Goal: Task Accomplishment & Management: Manage account settings

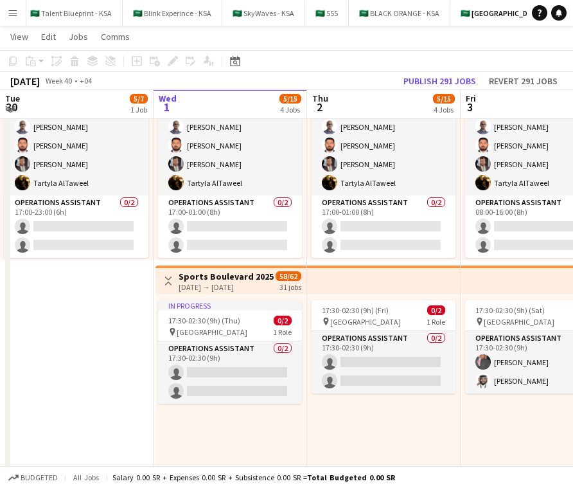
scroll to position [117, 0]
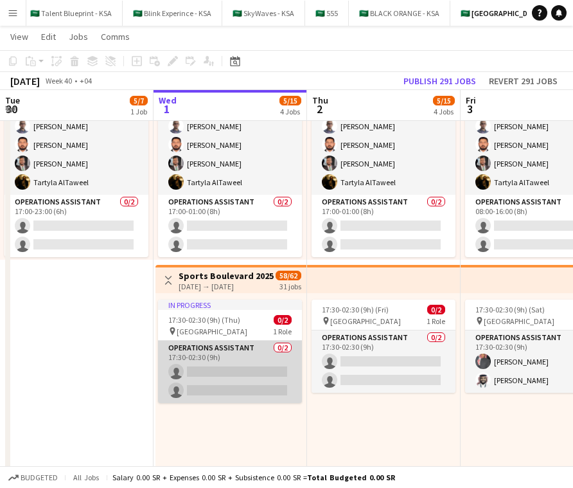
click at [240, 355] on app-card-role "Operations Assistant 0/2 17:30-02:30 (9h) single-neutral-actions single-neutral…" at bounding box center [230, 371] width 144 height 62
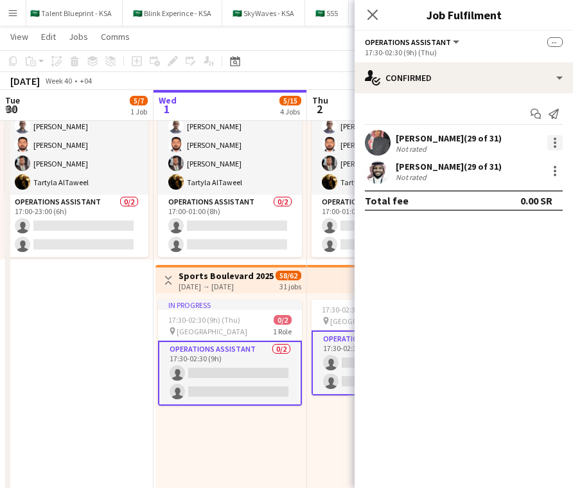
click at [552, 146] on div at bounding box center [554, 142] width 15 height 15
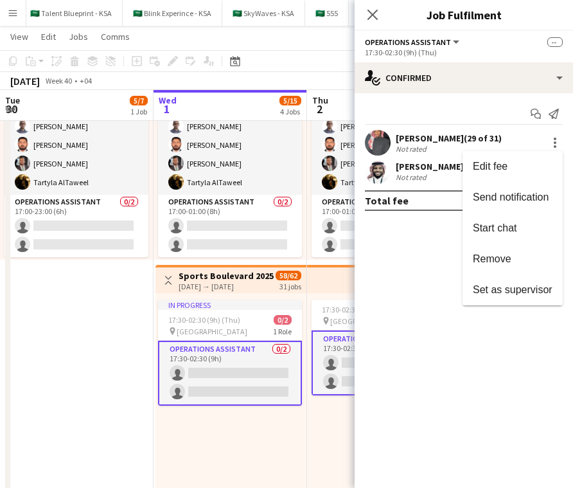
click at [269, 272] on div at bounding box center [286, 244] width 573 height 488
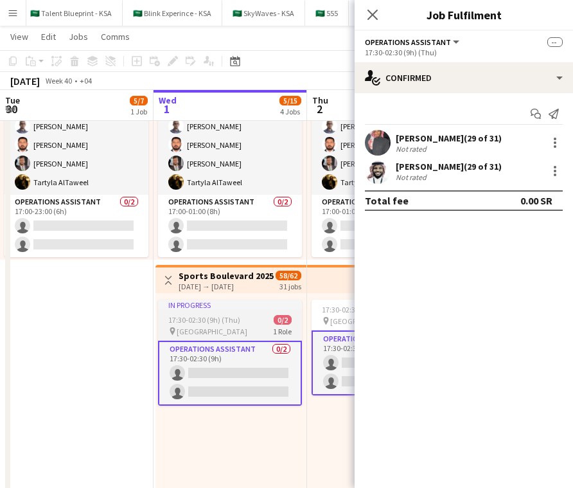
click at [276, 319] on span "0/2" at bounding box center [283, 320] width 18 height 10
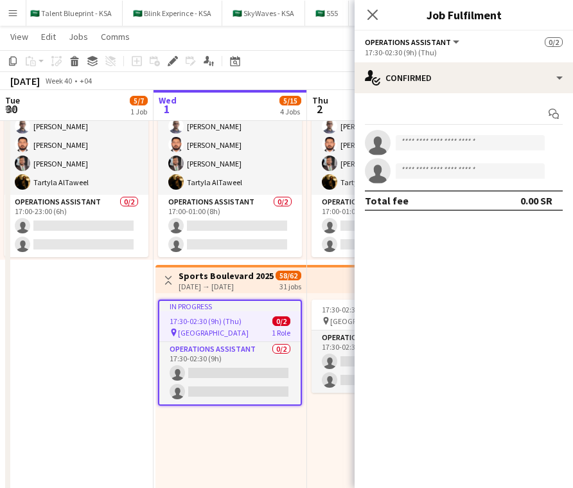
click at [233, 317] on span "17:30-02:30 (9h) (Thu)" at bounding box center [206, 321] width 72 height 10
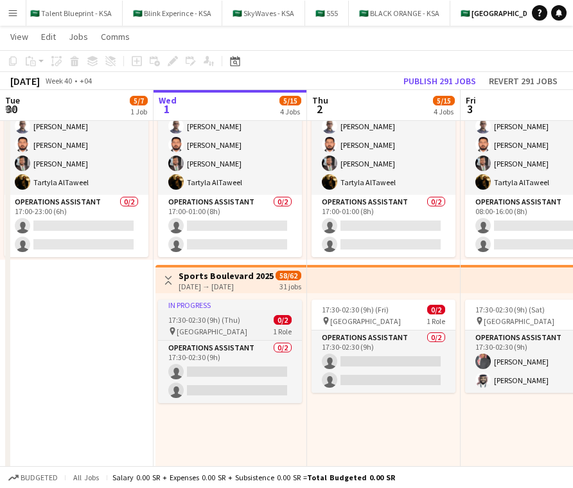
click at [233, 323] on span "17:30-02:30 (9h) (Thu)" at bounding box center [204, 320] width 72 height 10
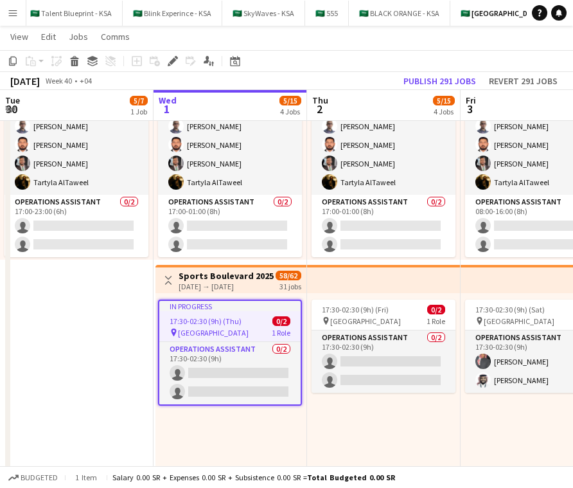
click at [253, 308] on div "In progress" at bounding box center [229, 306] width 141 height 10
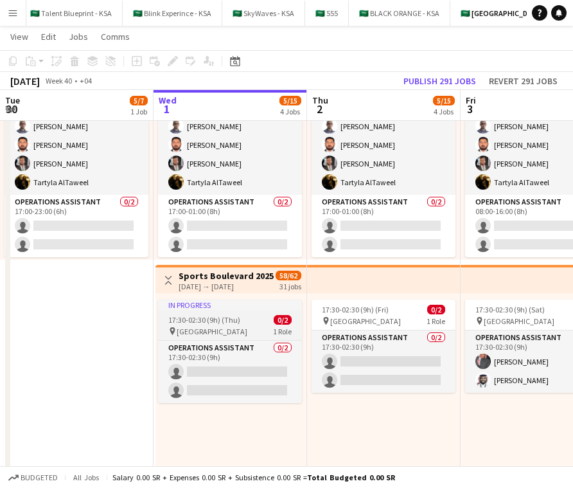
click at [253, 308] on div "In progress" at bounding box center [230, 304] width 144 height 10
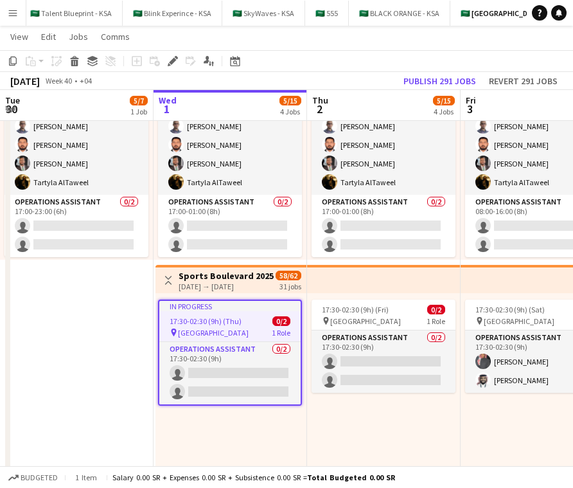
click at [265, 288] on div "[DATE] → [DATE]" at bounding box center [226, 286] width 95 height 10
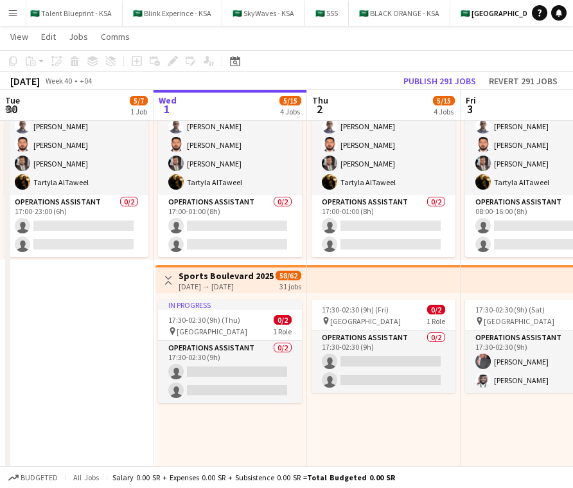
click at [269, 269] on div "Toggle View [GEOGRAPHIC_DATA] 2025 [DATE] → [DATE] 58/62 31 jobs" at bounding box center [231, 280] width 141 height 22
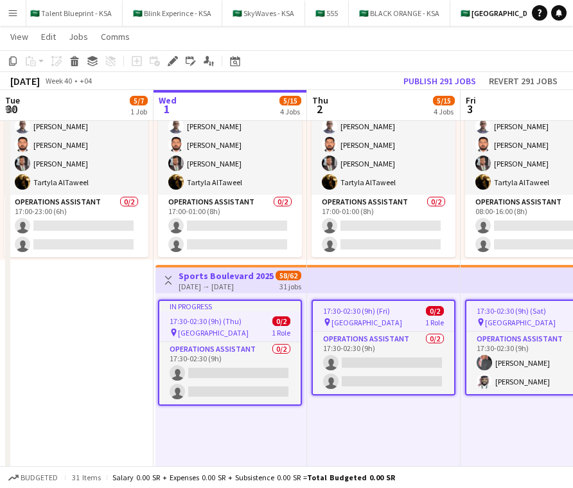
click at [265, 303] on div "In progress" at bounding box center [229, 306] width 141 height 10
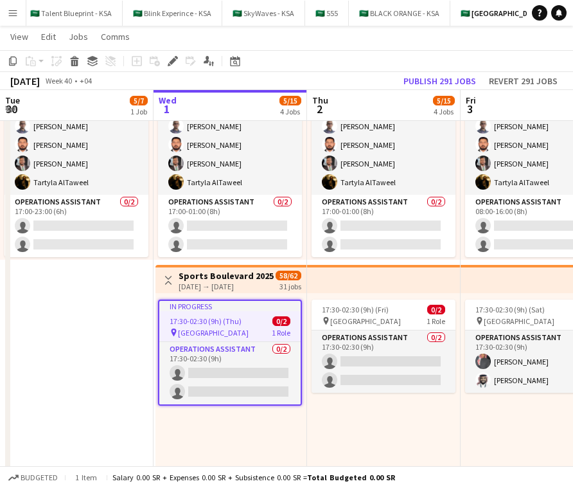
click at [220, 323] on span "17:30-02:30 (9h) (Thu)" at bounding box center [206, 321] width 72 height 10
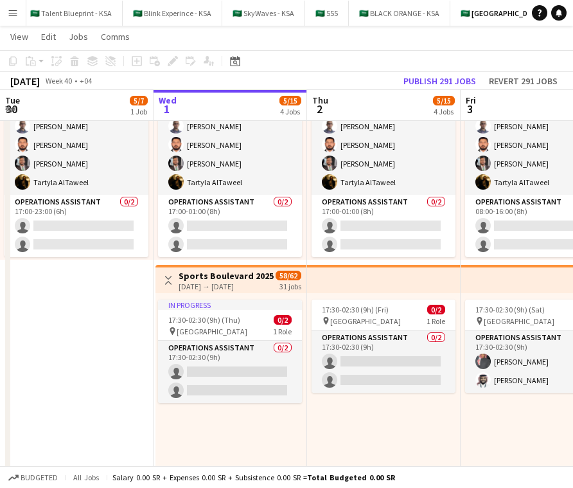
click at [168, 61] on div "Add job Add linked Job Edit Edit linked Job Applicants" at bounding box center [167, 60] width 98 height 15
click at [195, 315] on span "17:30-02:30 (9h) (Thu)" at bounding box center [204, 320] width 72 height 10
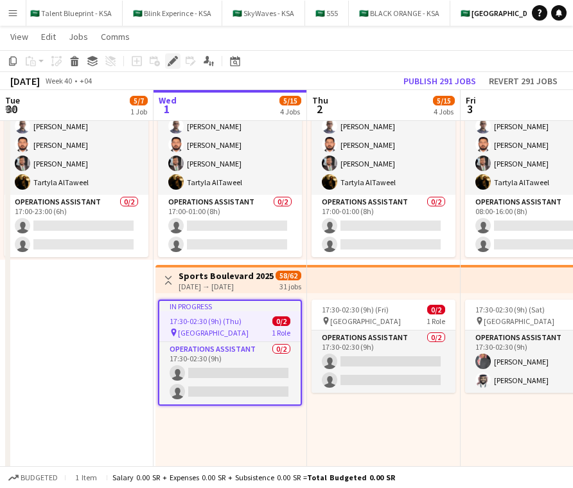
click at [175, 54] on div "Edit" at bounding box center [172, 60] width 15 height 15
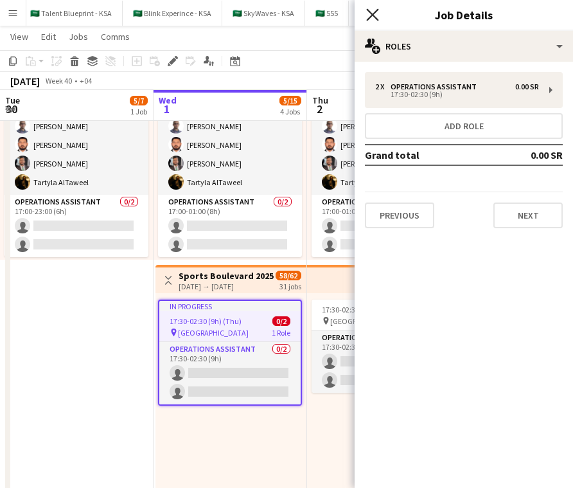
click at [369, 16] on icon "Close pop-in" at bounding box center [372, 14] width 12 height 12
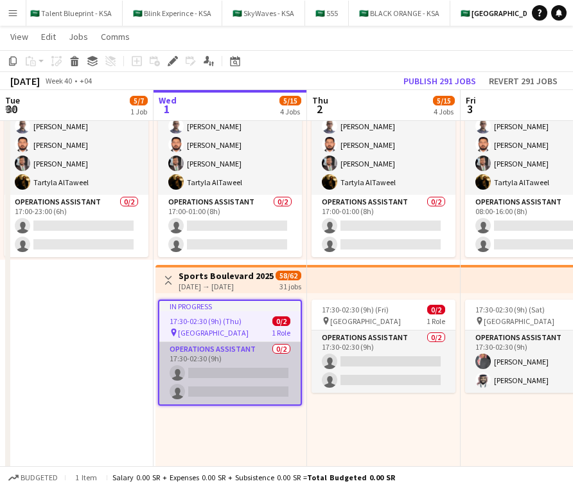
click at [258, 345] on app-card-role "Operations Assistant 0/2 17:30-02:30 (9h) single-neutral-actions single-neutral…" at bounding box center [229, 373] width 141 height 62
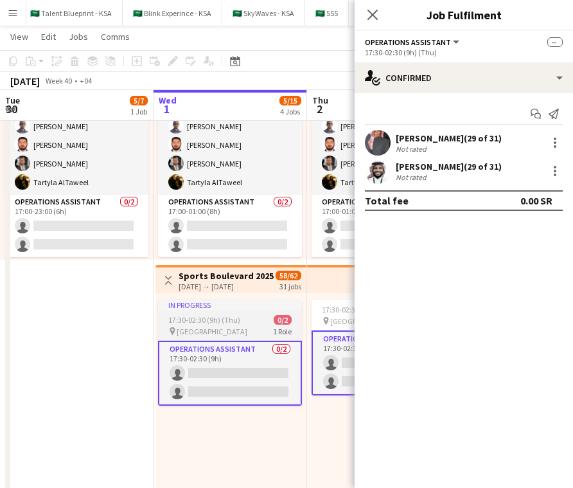
click at [246, 330] on span "[GEOGRAPHIC_DATA]" at bounding box center [212, 331] width 71 height 10
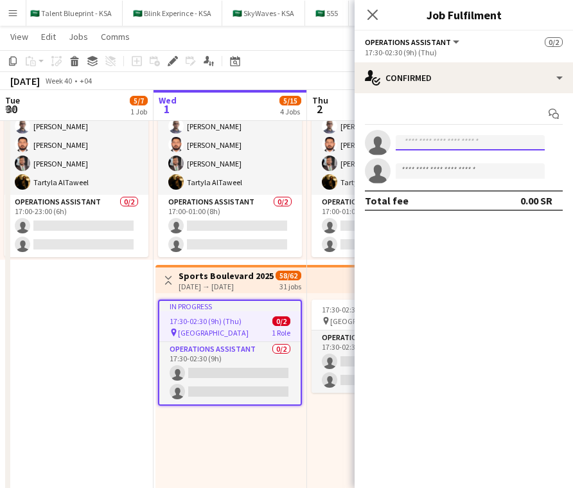
click at [451, 136] on input at bounding box center [470, 142] width 149 height 15
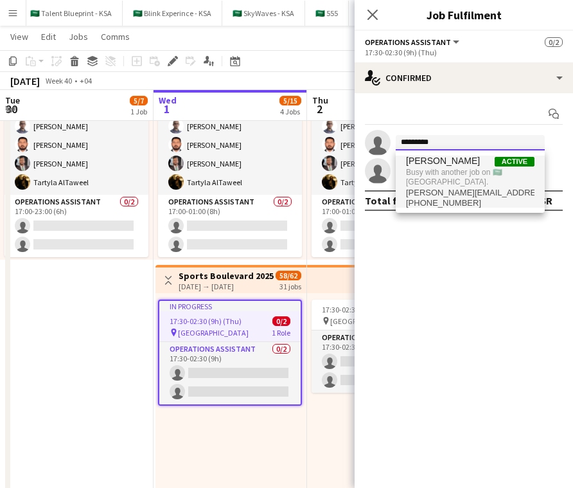
type input "*********"
click at [472, 167] on span "Busy with another job on 🇸🇦 [GEOGRAPHIC_DATA]." at bounding box center [470, 176] width 128 height 21
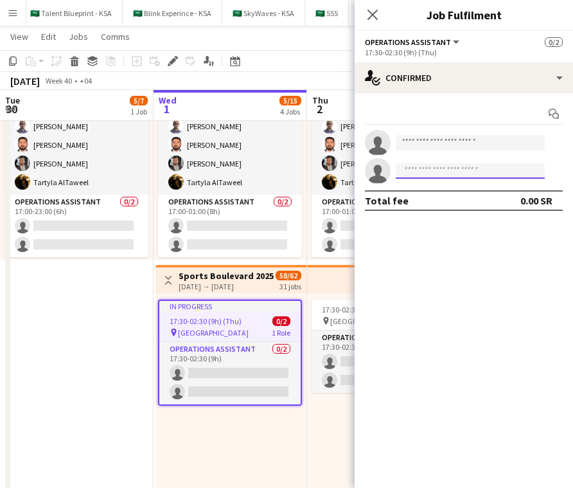
click at [475, 170] on input at bounding box center [470, 170] width 149 height 15
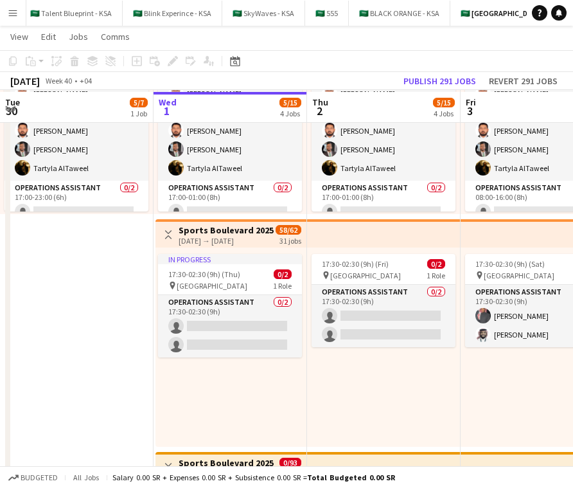
scroll to position [164, 0]
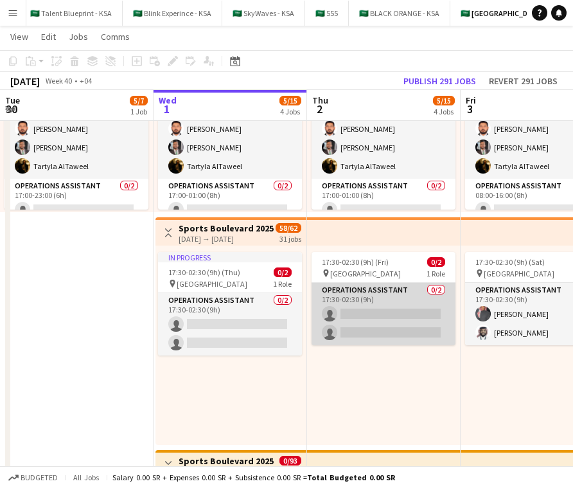
click at [383, 308] on app-card-role "Operations Assistant 0/2 17:30-02:30 (9h) single-neutral-actions single-neutral…" at bounding box center [384, 314] width 144 height 62
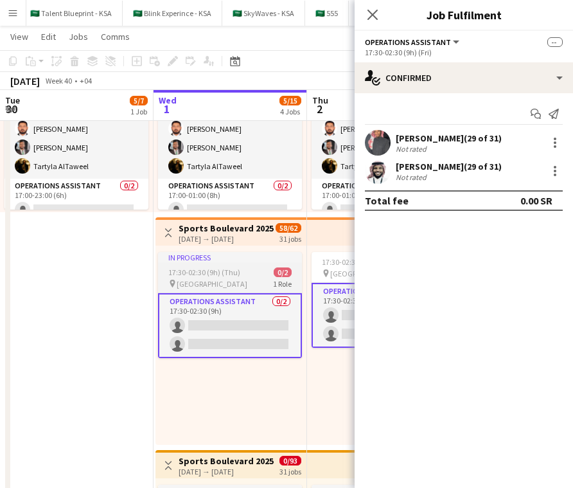
click at [205, 290] on app-job-card "In progress 17:30-02:30 (9h) (Thu) 0/2 pin [GEOGRAPHIC_DATA] North 1 Role Opera…" at bounding box center [230, 305] width 144 height 106
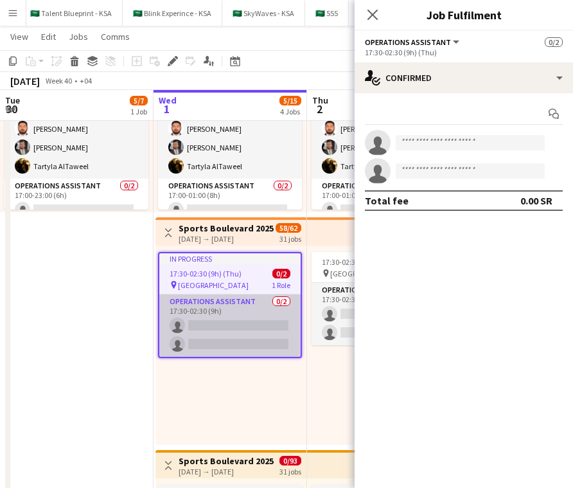
click at [256, 322] on app-card-role "Operations Assistant 0/2 17:30-02:30 (9h) single-neutral-actions single-neutral…" at bounding box center [229, 325] width 141 height 62
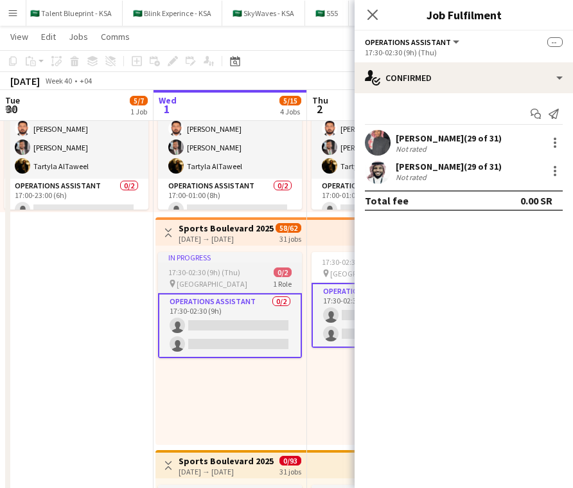
click at [254, 277] on app-job-card "In progress 17:30-02:30 (9h) (Thu) 0/2 pin [GEOGRAPHIC_DATA] North 1 Role Opera…" at bounding box center [230, 305] width 144 height 106
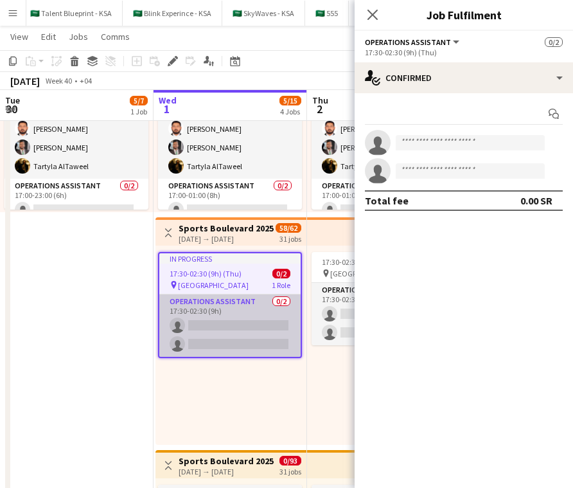
click at [248, 322] on app-card-role "Operations Assistant 0/2 17:30-02:30 (9h) single-neutral-actions single-neutral…" at bounding box center [229, 325] width 141 height 62
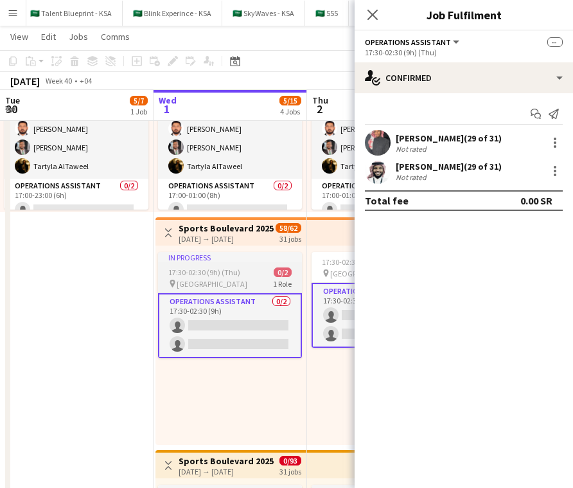
click at [254, 286] on div "pin [GEOGRAPHIC_DATA] North 1 Role" at bounding box center [230, 283] width 144 height 10
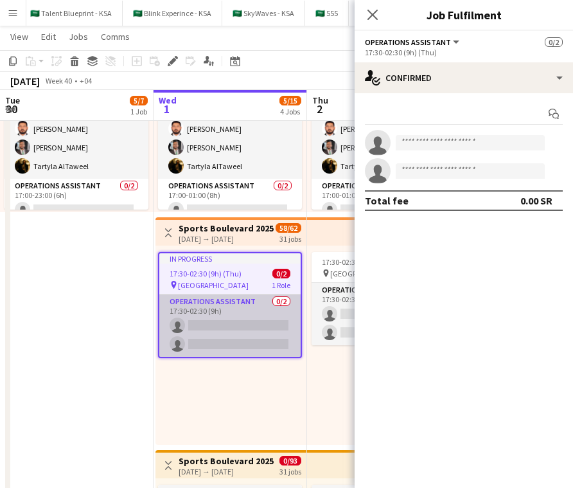
click at [242, 338] on app-card-role "Operations Assistant 0/2 17:30-02:30 (9h) single-neutral-actions single-neutral…" at bounding box center [229, 325] width 141 height 62
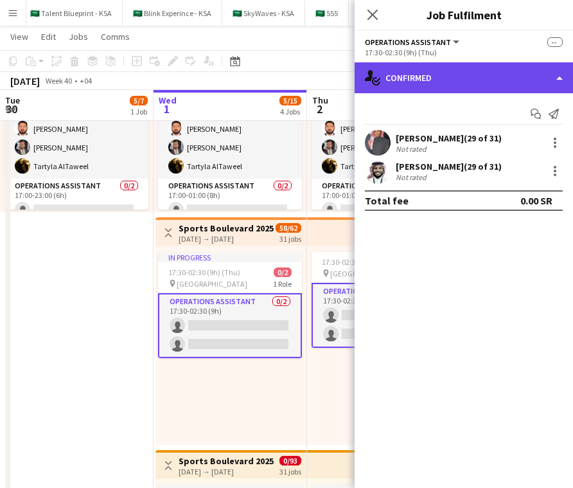
click at [449, 67] on div "single-neutral-actions-check-2 Confirmed" at bounding box center [464, 77] width 218 height 31
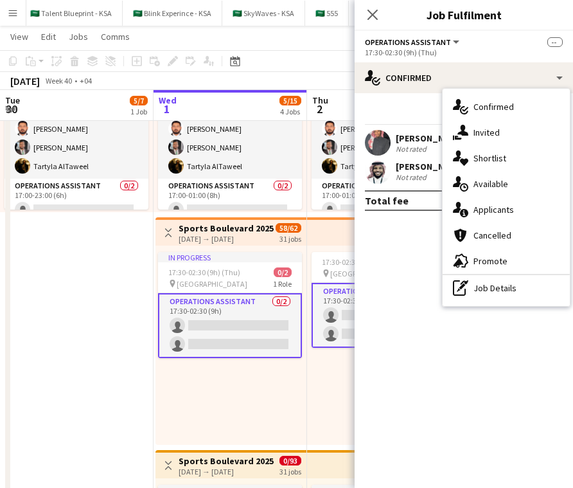
click at [222, 220] on app-top-bar "Toggle View [GEOGRAPHIC_DATA] 2025 [DATE] → [DATE] 58/62 31 jobs" at bounding box center [230, 231] width 151 height 28
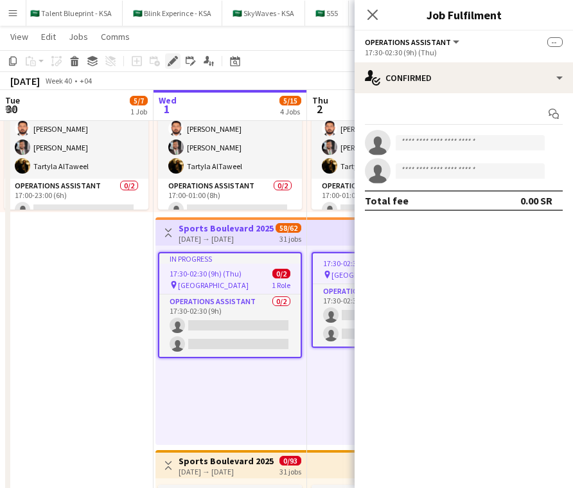
click at [170, 54] on div "Edit" at bounding box center [172, 60] width 15 height 15
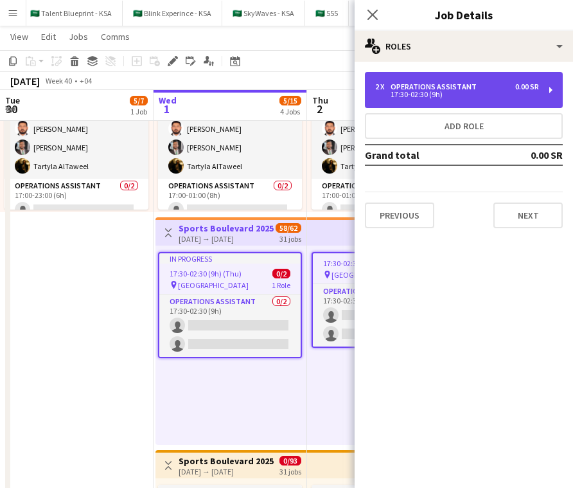
click at [445, 88] on div "Operations Assistant" at bounding box center [436, 86] width 91 height 9
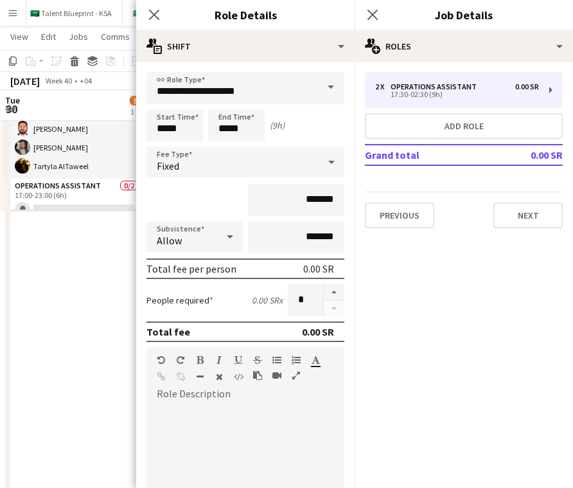
click at [142, 13] on div "Close pop-in" at bounding box center [154, 15] width 36 height 30
click at [153, 13] on icon at bounding box center [154, 14] width 12 height 12
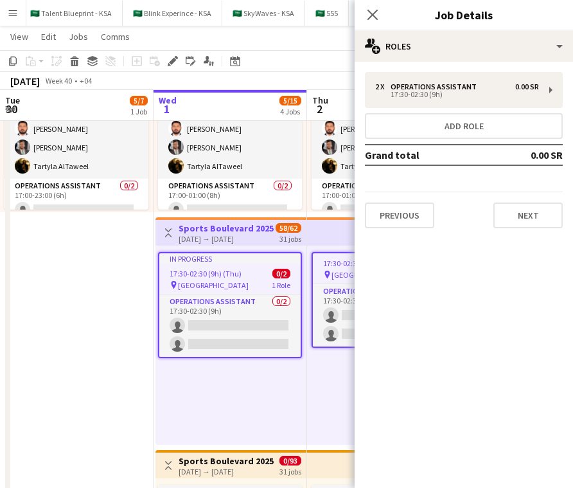
click at [382, 10] on div "Close pop-in" at bounding box center [373, 15] width 36 height 30
click at [378, 10] on app-icon "Close pop-in" at bounding box center [373, 15] width 19 height 19
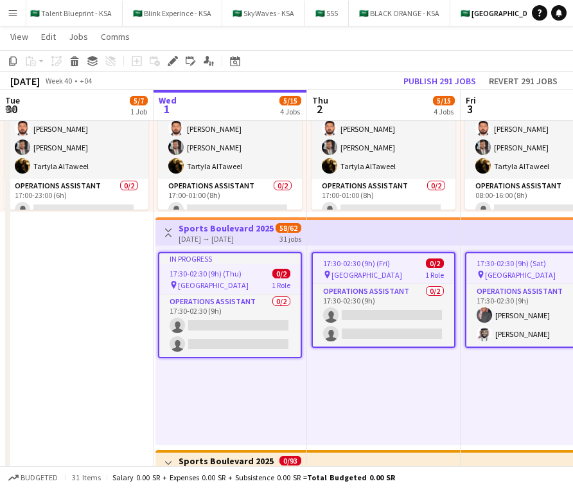
click at [165, 227] on button "Toggle View" at bounding box center [168, 232] width 15 height 15
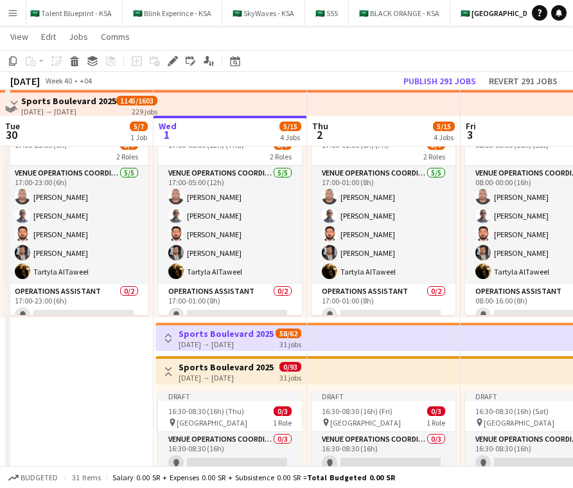
scroll to position [0, 0]
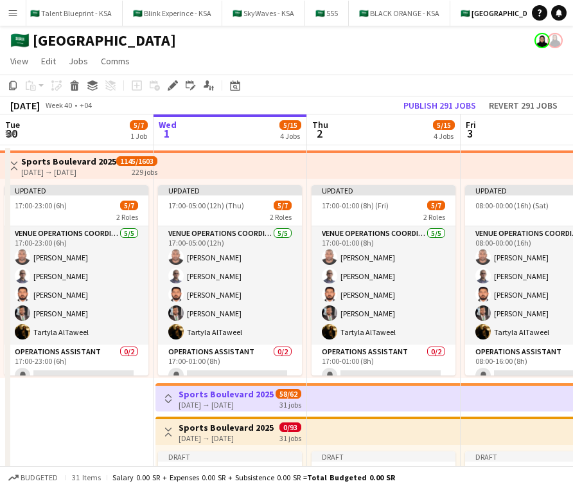
click at [255, 181] on div "Updated 17:00-05:00 (12h) (Thu) 5/7 2 Roles VENUE OPERATIONS COORDINATOR [DATE]…" at bounding box center [231, 278] width 154 height 199
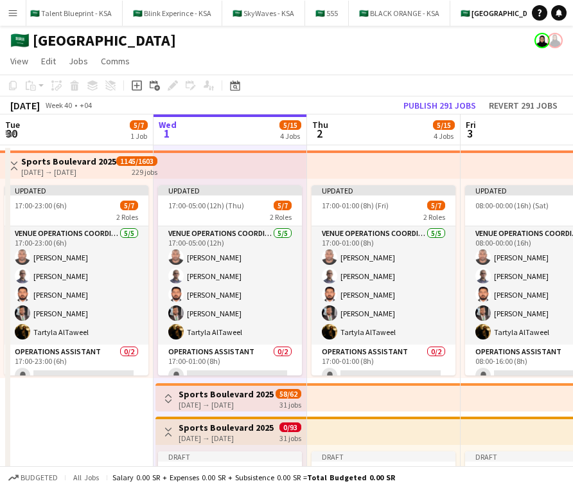
click at [292, 170] on app-top-bar at bounding box center [231, 164] width 154 height 28
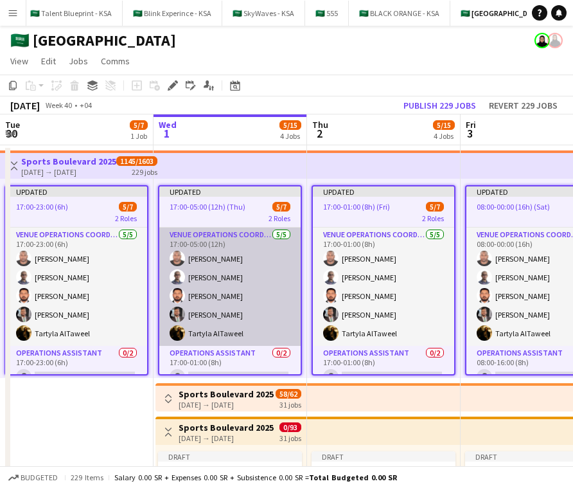
click at [236, 306] on app-card-role "VENUE OPERATIONS COORDINATOR [DATE] 17:00-05:00 (12h) [PERSON_NAME] [PERSON_NAM…" at bounding box center [229, 286] width 141 height 118
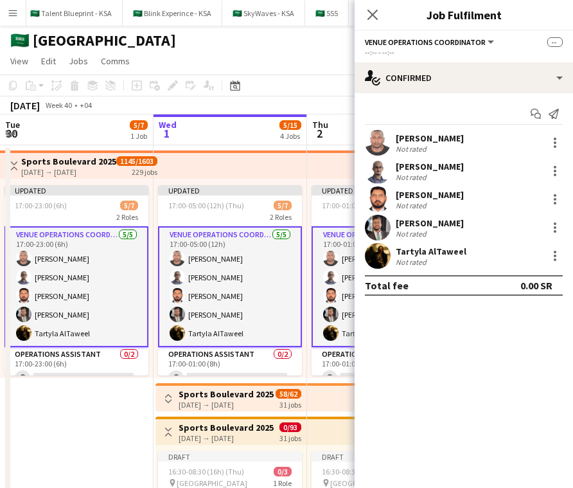
click at [337, 172] on app-top-bar at bounding box center [384, 164] width 154 height 28
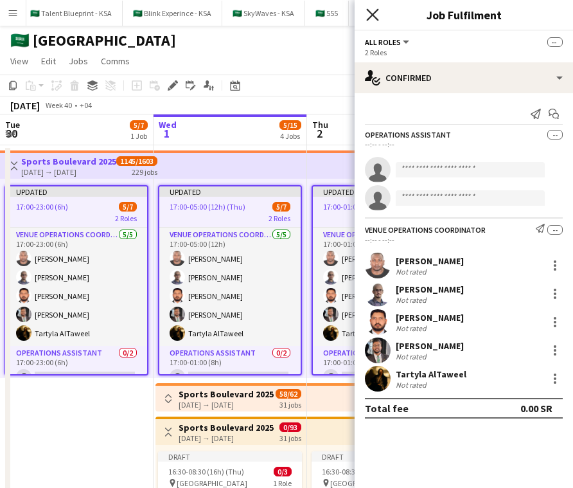
click at [377, 12] on icon "Close pop-in" at bounding box center [372, 14] width 12 height 12
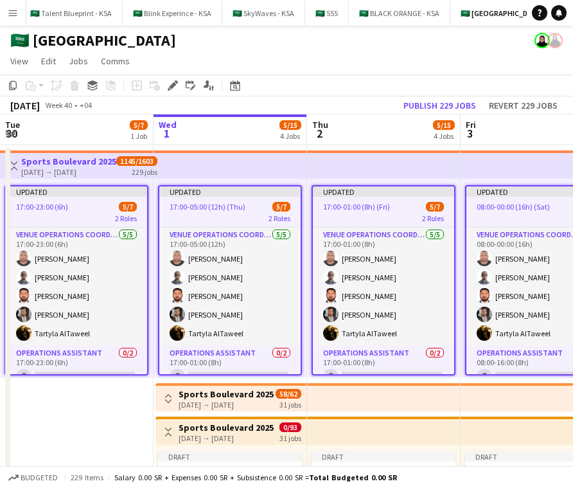
click at [366, 191] on div "Updated" at bounding box center [383, 191] width 141 height 10
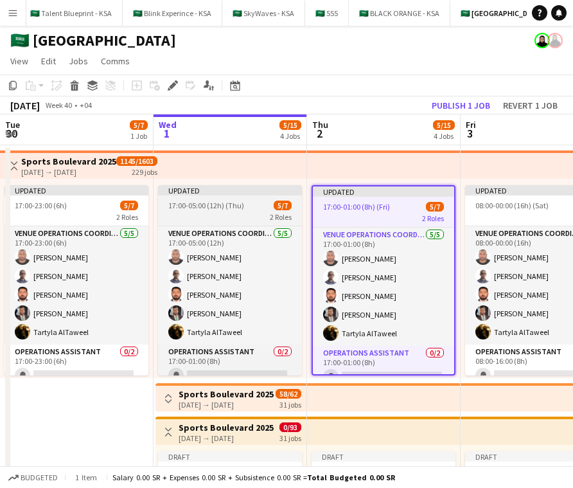
click at [245, 209] on div "17:00-05:00 (12h) (Thu) 5/7" at bounding box center [230, 205] width 144 height 10
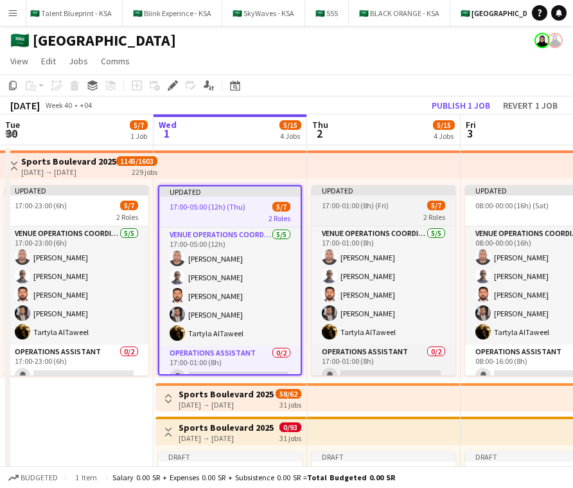
click at [350, 208] on span "17:00-01:00 (8h) (Fri)" at bounding box center [355, 205] width 67 height 10
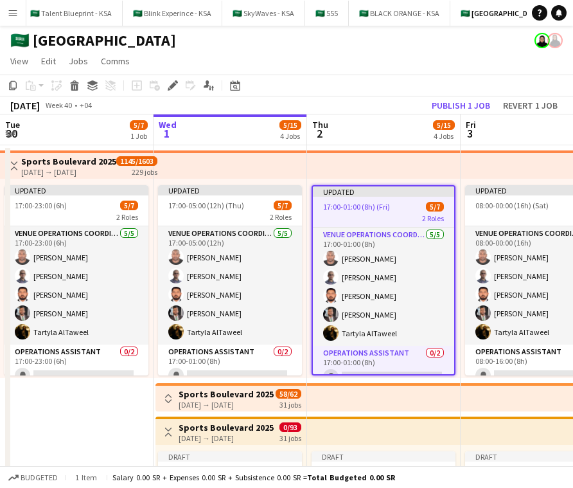
scroll to position [33, 0]
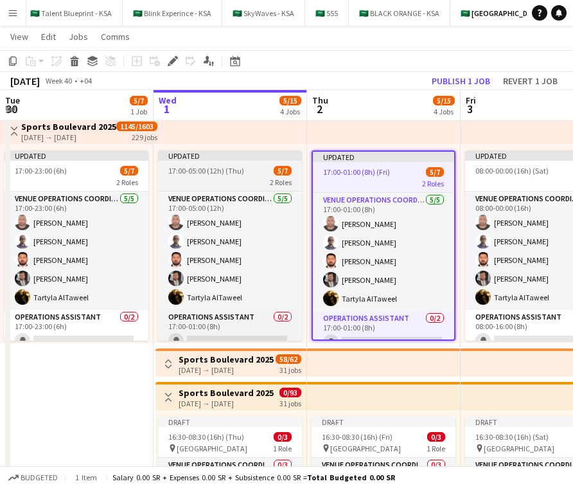
click at [258, 168] on div "17:00-05:00 (12h) (Thu) 5/7" at bounding box center [230, 171] width 144 height 10
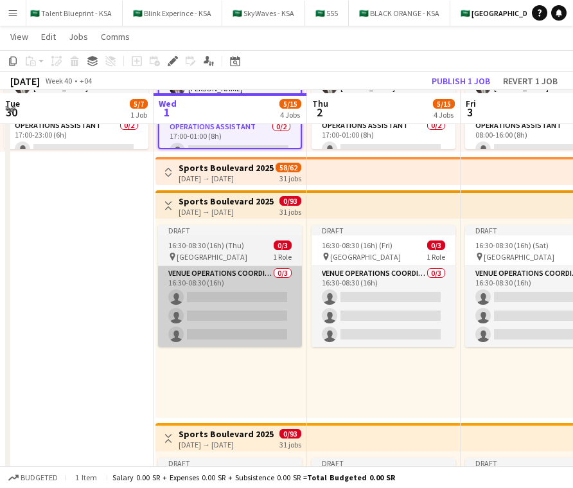
scroll to position [222, 0]
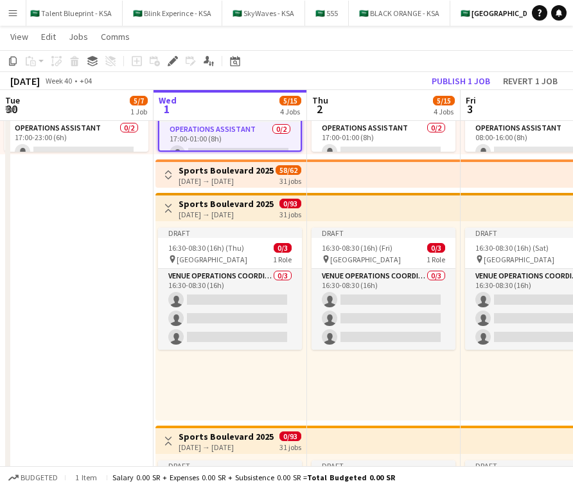
click at [267, 450] on div "[DATE] → [DATE]" at bounding box center [226, 447] width 95 height 10
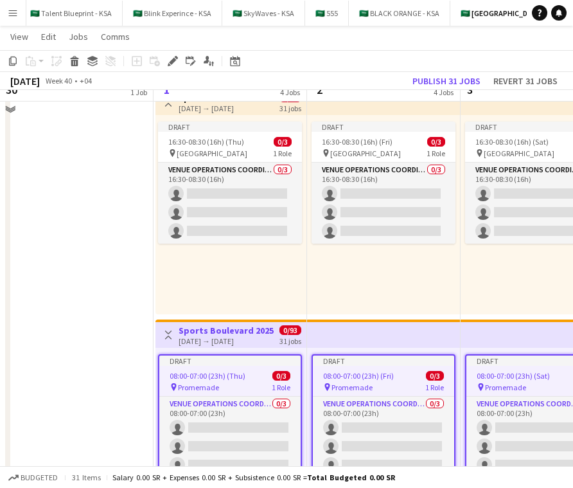
scroll to position [330, 0]
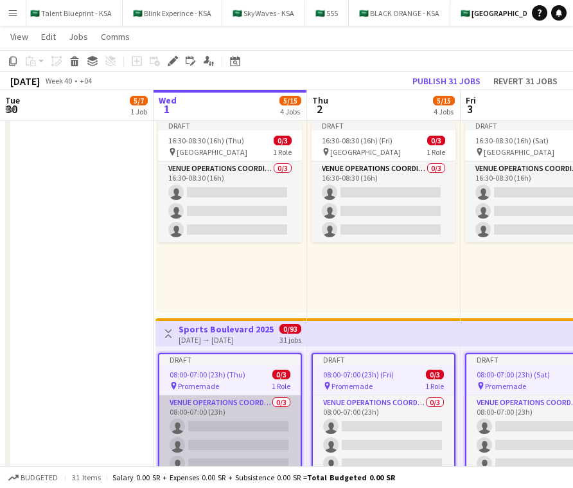
click at [263, 428] on app-card-role "VENUE OPERATIONS COORDINATOR 0/3 08:00-07:00 (23h) single-neutral-actions singl…" at bounding box center [229, 435] width 141 height 81
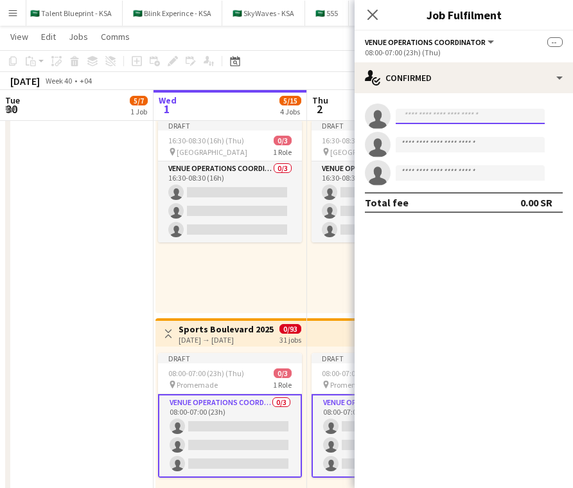
click at [424, 114] on input at bounding box center [470, 116] width 149 height 15
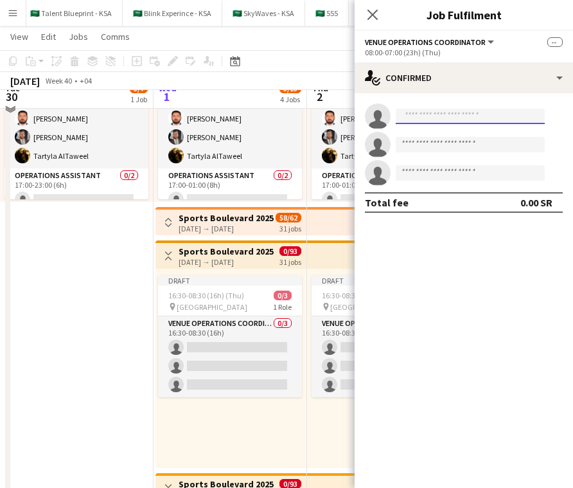
scroll to position [163, 0]
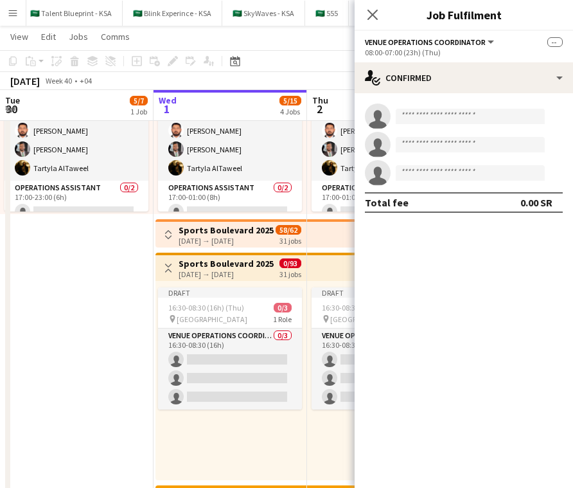
click at [164, 267] on app-icon "Toggle View" at bounding box center [168, 267] width 9 height 9
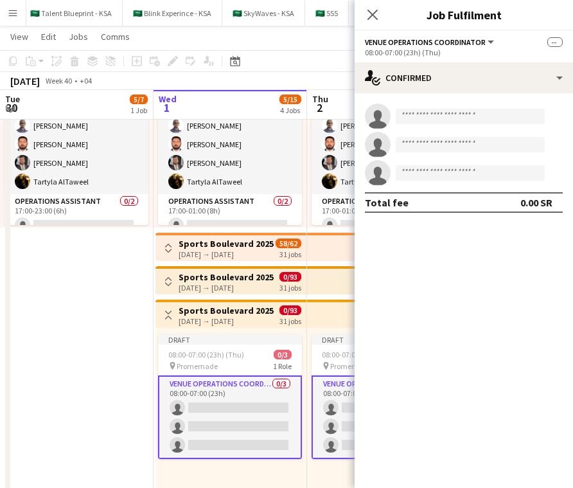
scroll to position [148, 0]
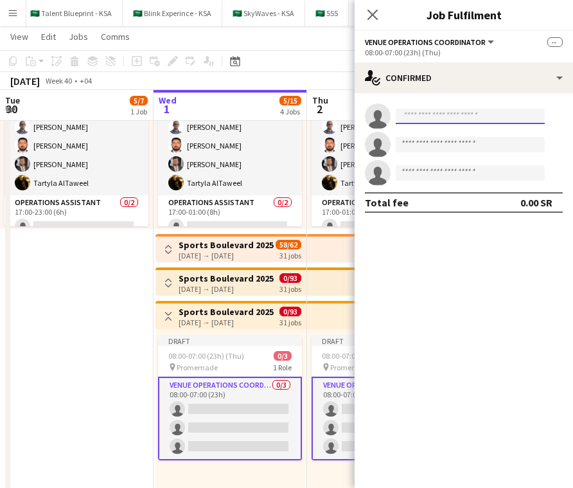
click at [435, 114] on input at bounding box center [470, 116] width 149 height 15
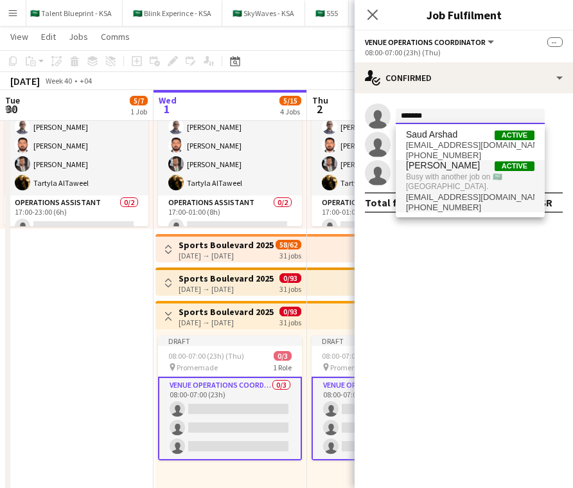
type input "******"
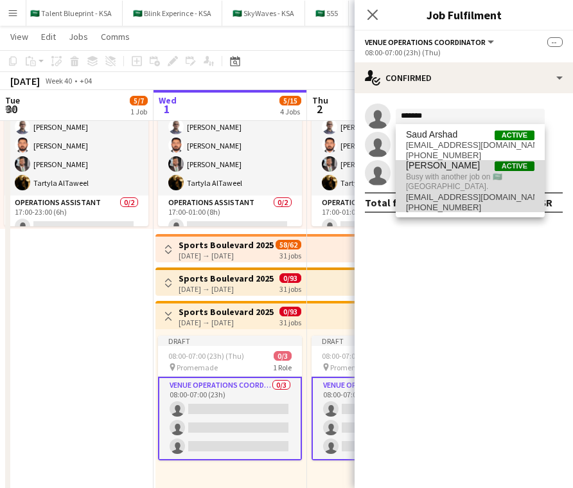
click at [448, 170] on span "[PERSON_NAME]" at bounding box center [443, 165] width 74 height 11
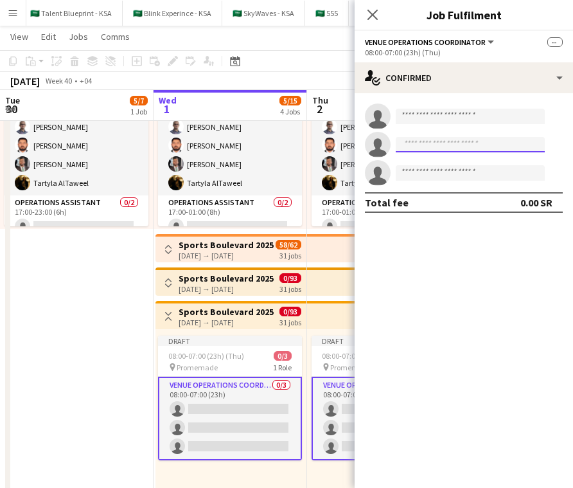
click at [434, 145] on input at bounding box center [470, 144] width 149 height 15
click at [438, 116] on input at bounding box center [470, 116] width 149 height 15
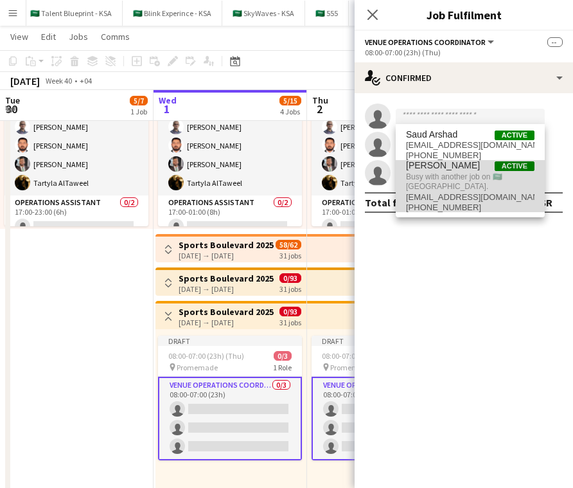
click at [437, 172] on span "Busy with another job on 🇸🇦 [GEOGRAPHIC_DATA]." at bounding box center [470, 181] width 128 height 21
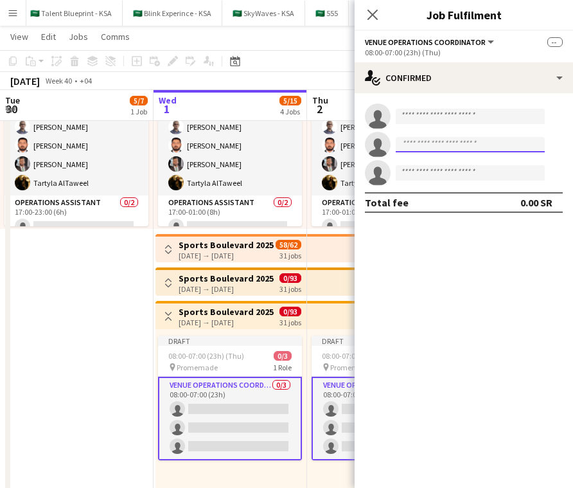
click at [439, 148] on input at bounding box center [470, 144] width 149 height 15
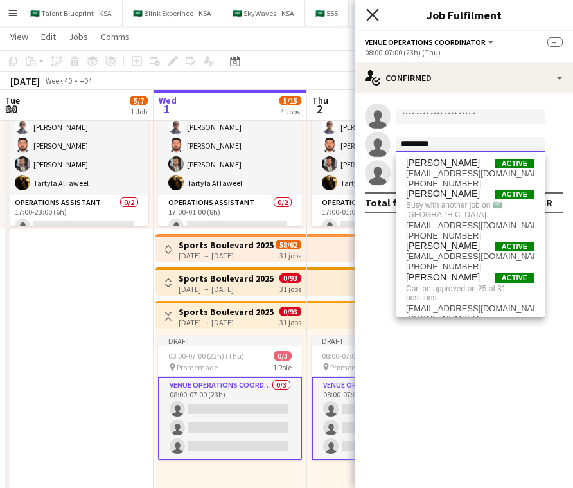
type input "********"
click at [375, 15] on icon "Close pop-in" at bounding box center [372, 14] width 12 height 12
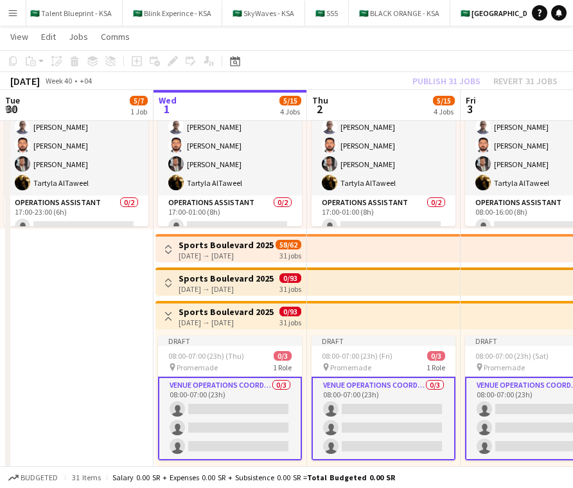
click at [127, 359] on app-date-cell "Toggle View Sports Boulevard 2025 [DATE] → [DATE] 1145/1603 229 jobs Updated 17…" at bounding box center [77, 264] width 154 height 537
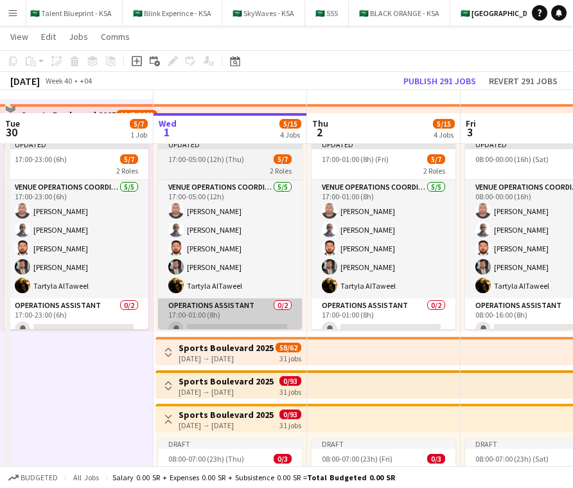
scroll to position [15, 0]
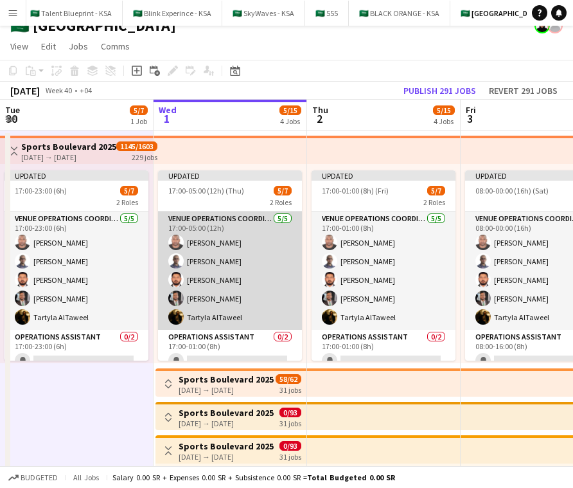
click at [230, 306] on app-card-role "VENUE OPERATIONS COORDINATOR [DATE] 17:00-05:00 (12h) [PERSON_NAME] [PERSON_NAM…" at bounding box center [230, 270] width 144 height 118
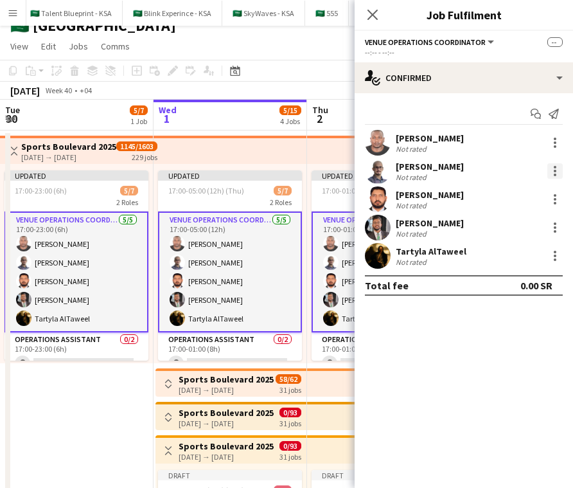
click at [551, 168] on div at bounding box center [554, 170] width 15 height 15
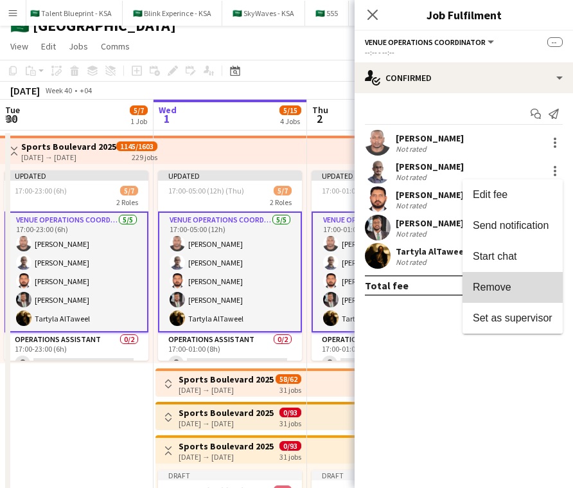
click at [510, 284] on span "Remove" at bounding box center [492, 286] width 39 height 11
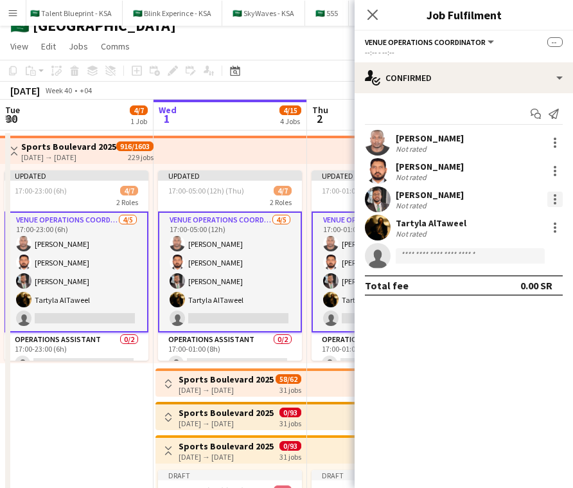
click at [559, 201] on div at bounding box center [554, 198] width 15 height 15
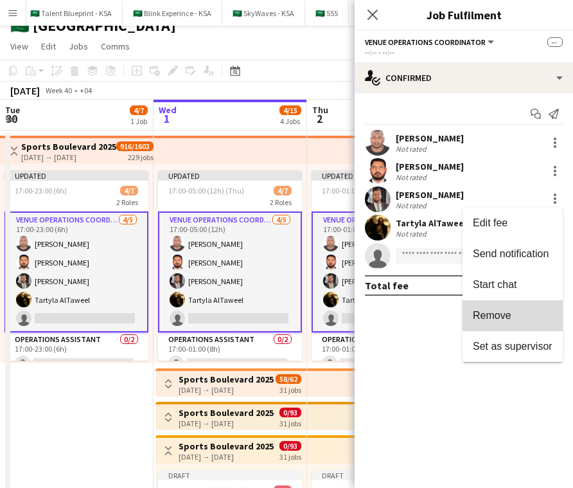
click at [515, 315] on span "Remove" at bounding box center [513, 316] width 80 height 12
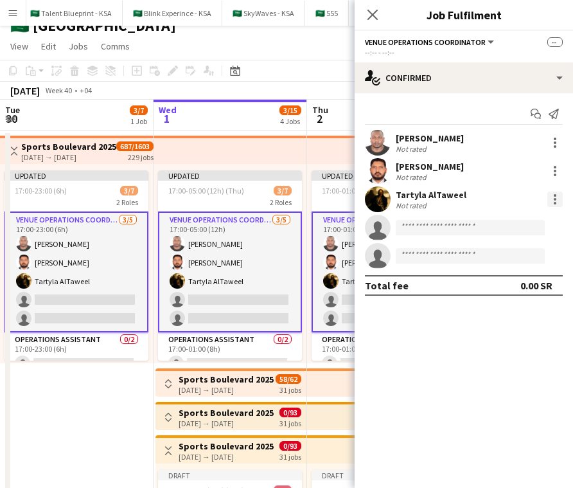
click at [551, 200] on div at bounding box center [554, 198] width 15 height 15
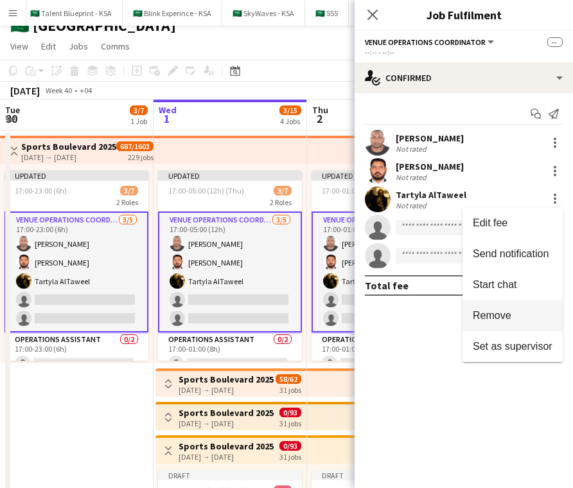
click at [512, 315] on span "Remove" at bounding box center [513, 316] width 80 height 12
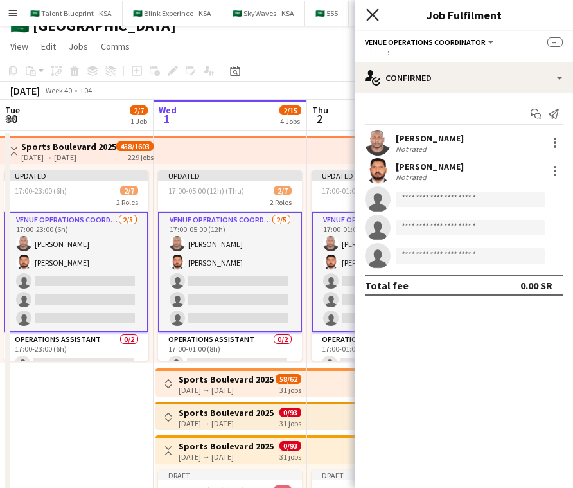
click at [371, 16] on icon at bounding box center [372, 14] width 12 height 12
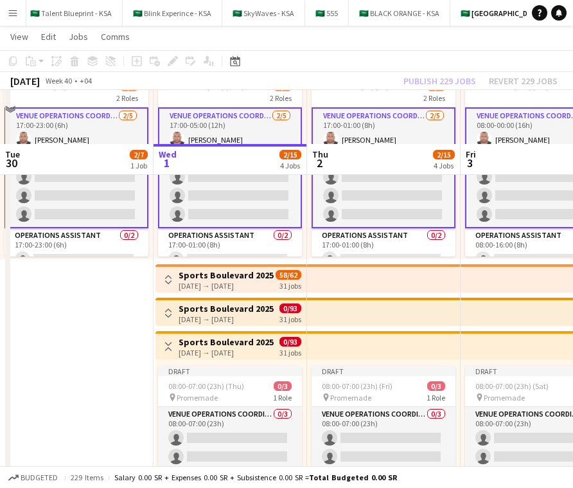
scroll to position [202, 0]
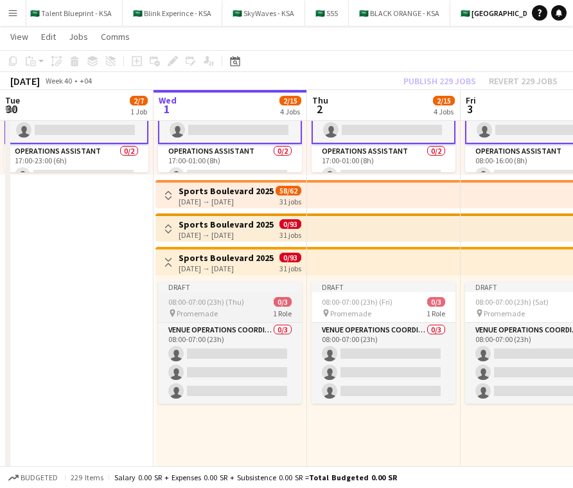
click at [249, 313] on div "pin Promemade 1 Role" at bounding box center [230, 313] width 144 height 10
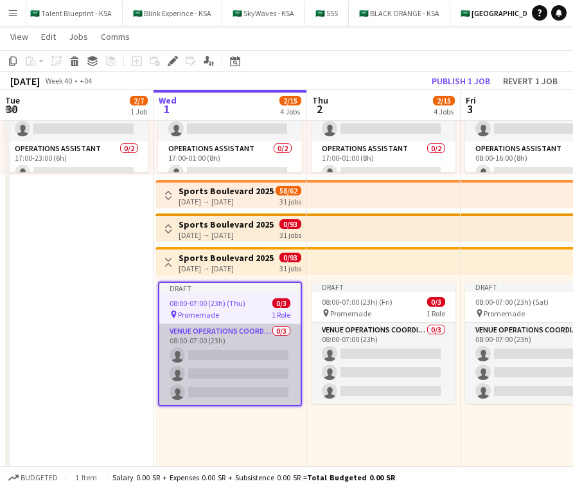
click at [233, 339] on app-card-role "VENUE OPERATIONS COORDINATOR 0/3 08:00-07:00 (23h) single-neutral-actions singl…" at bounding box center [229, 364] width 141 height 81
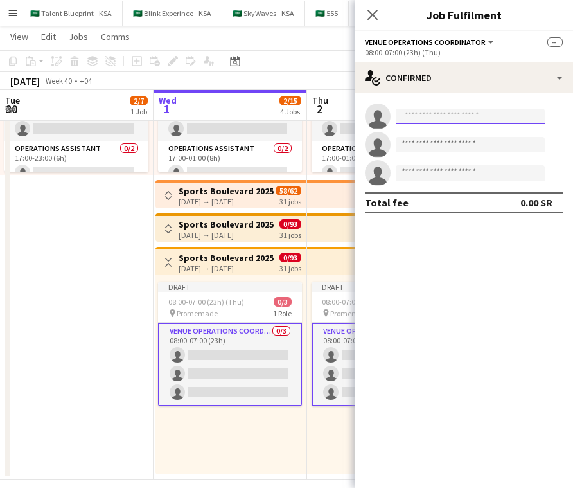
click at [446, 118] on input at bounding box center [470, 116] width 149 height 15
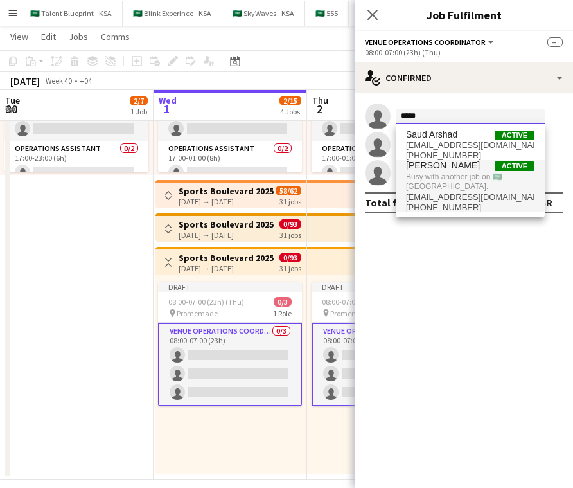
type input "*****"
click at [449, 187] on span "Busy with another job on 🇸🇦 [GEOGRAPHIC_DATA]." at bounding box center [470, 181] width 128 height 21
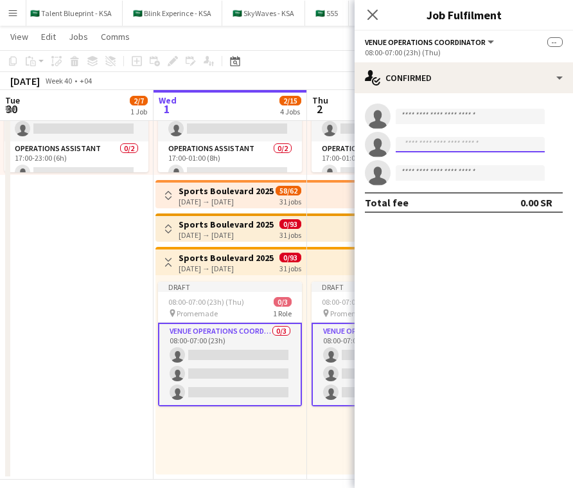
click at [472, 150] on input at bounding box center [470, 144] width 149 height 15
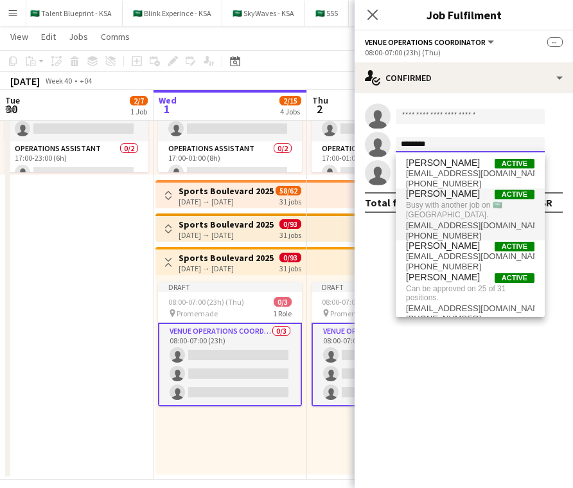
type input "********"
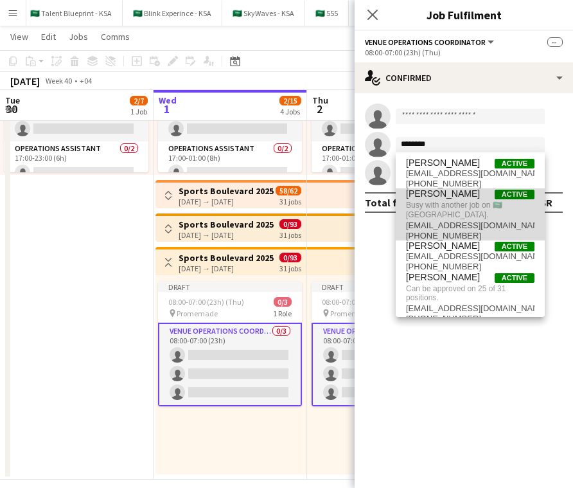
click at [471, 195] on span "[PERSON_NAME]" at bounding box center [443, 193] width 74 height 11
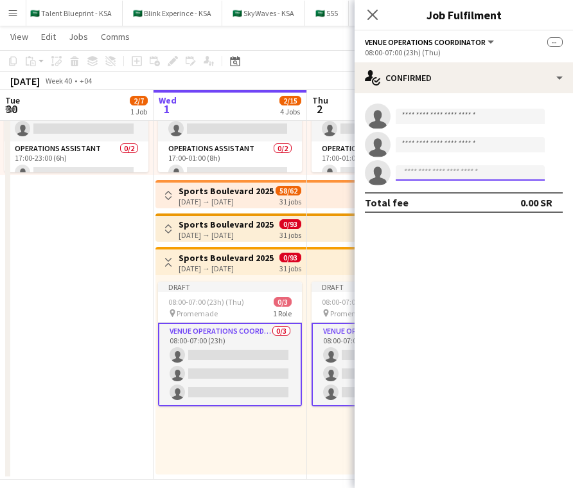
click at [473, 173] on input at bounding box center [470, 172] width 149 height 15
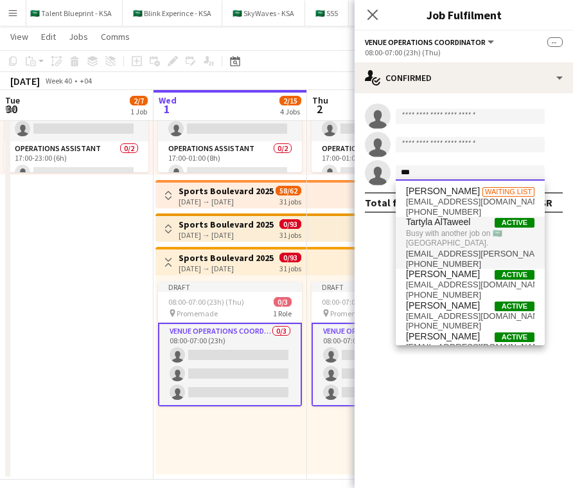
type input "***"
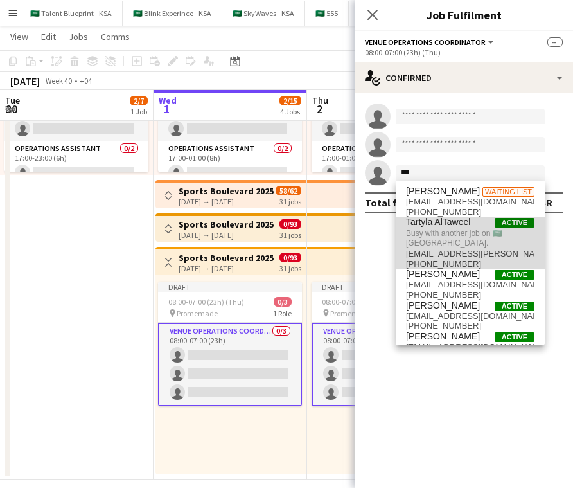
click at [470, 229] on span "Busy with another job on 🇸🇦 [GEOGRAPHIC_DATA]." at bounding box center [470, 237] width 128 height 21
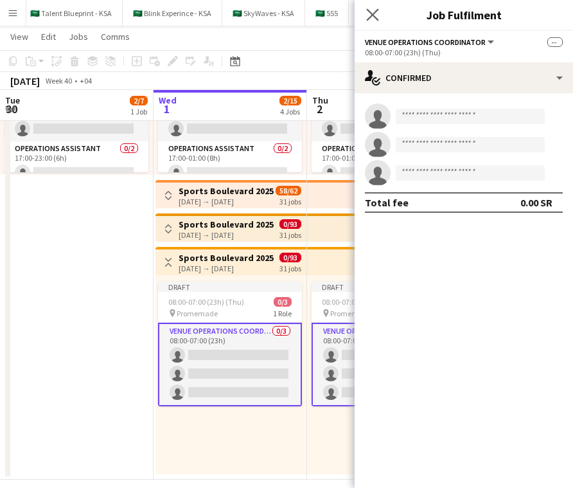
click at [378, 16] on app-icon "Close pop-in" at bounding box center [373, 15] width 19 height 19
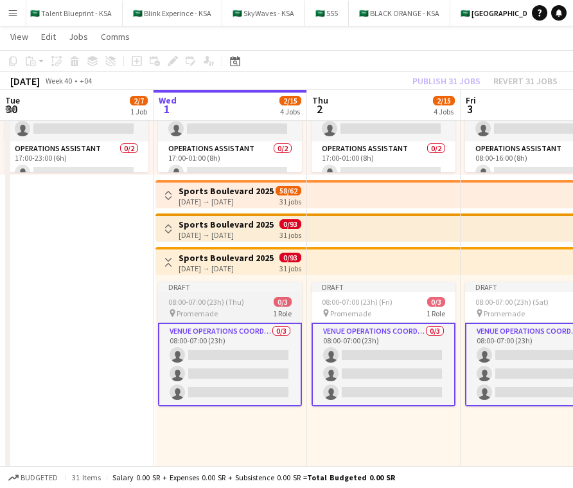
click at [229, 283] on div "Draft" at bounding box center [230, 286] width 144 height 10
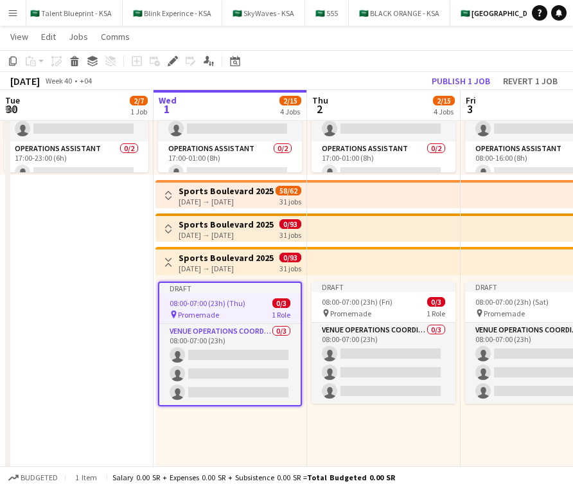
click at [263, 258] on h3 "Sports Boulevard 2025" at bounding box center [226, 258] width 95 height 12
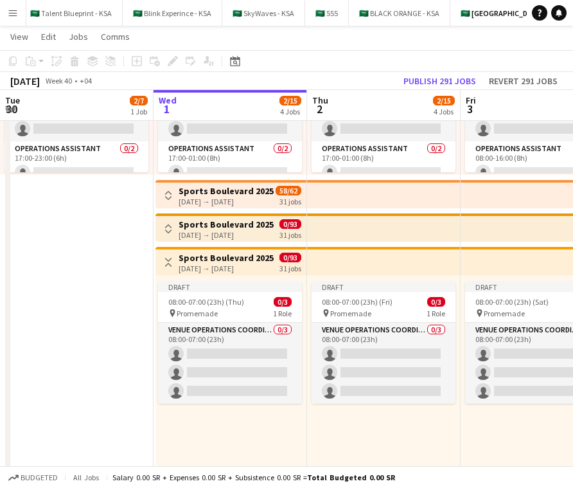
click at [326, 267] on app-top-bar at bounding box center [384, 261] width 154 height 28
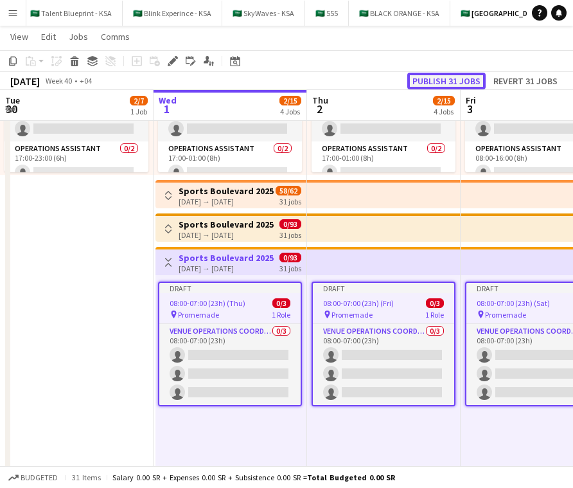
click at [461, 84] on button "Publish 31 jobs" at bounding box center [446, 81] width 78 height 17
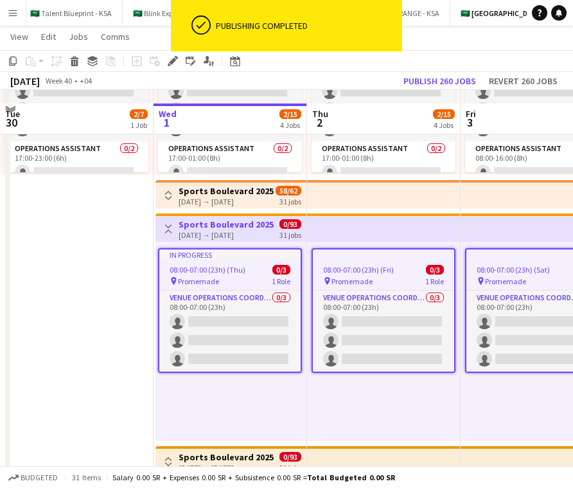
scroll to position [215, 0]
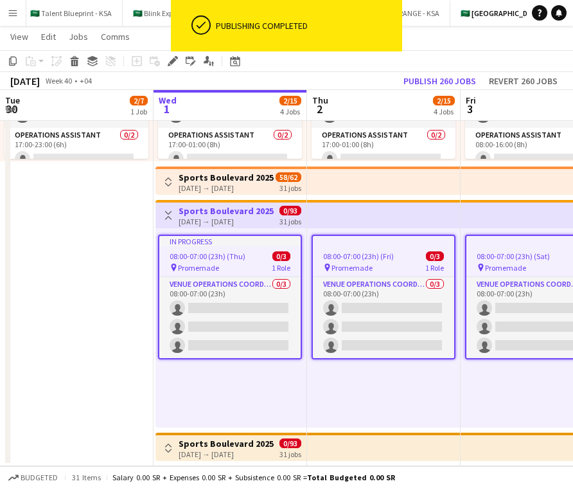
click at [248, 262] on div "pin Promemade 1 Role" at bounding box center [229, 267] width 141 height 10
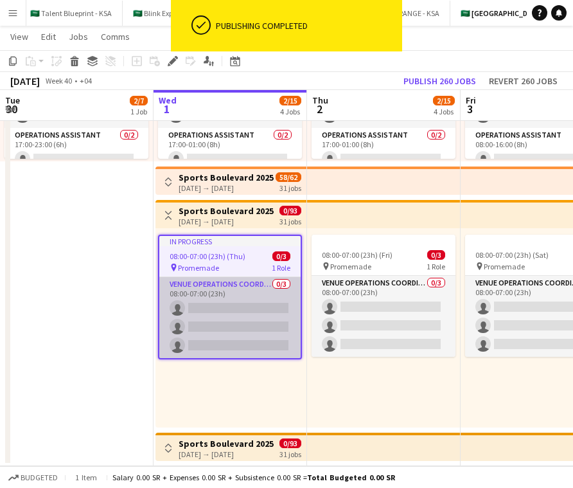
click at [238, 306] on app-card-role "VENUE OPERATIONS COORDINATOR 0/3 08:00-07:00 (23h) single-neutral-actions singl…" at bounding box center [229, 317] width 141 height 81
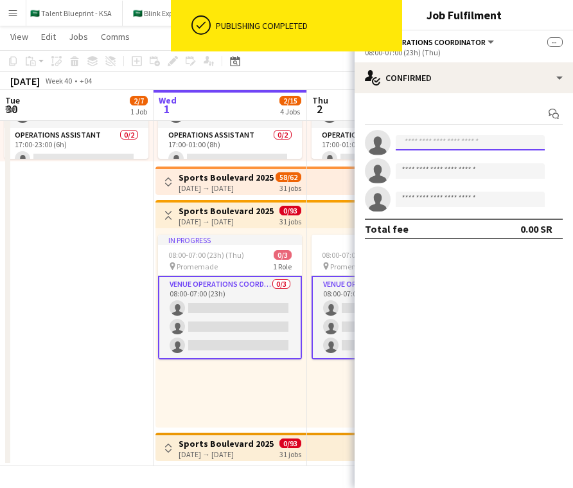
click at [410, 142] on input at bounding box center [470, 142] width 149 height 15
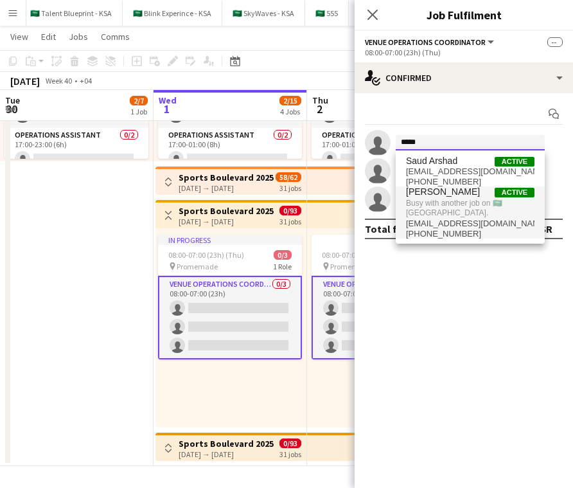
type input "*****"
click at [441, 220] on span "[EMAIL_ADDRESS][DOMAIN_NAME]" at bounding box center [470, 223] width 128 height 10
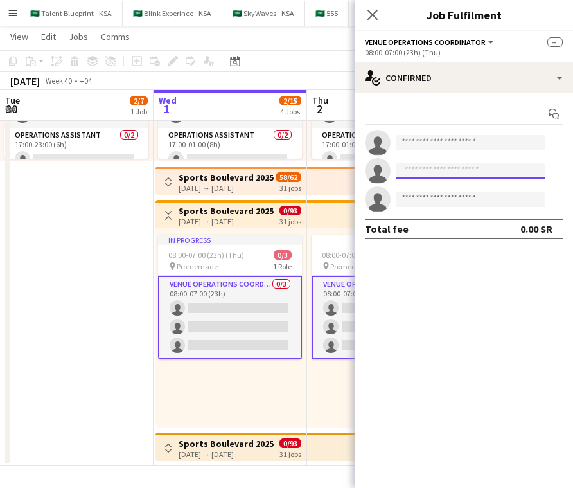
click at [425, 176] on input at bounding box center [470, 170] width 149 height 15
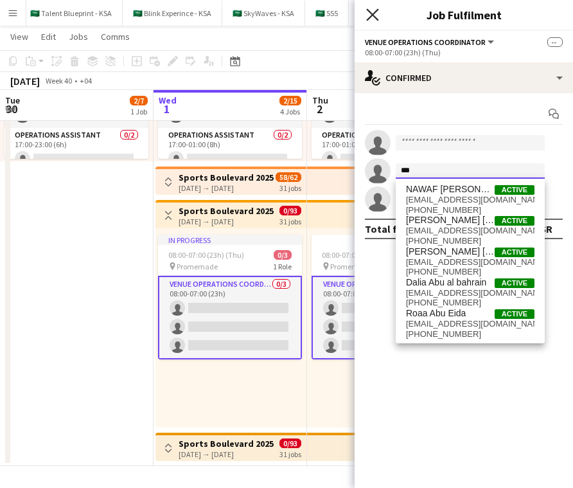
type input "***"
click at [377, 11] on icon "Close pop-in" at bounding box center [372, 14] width 12 height 12
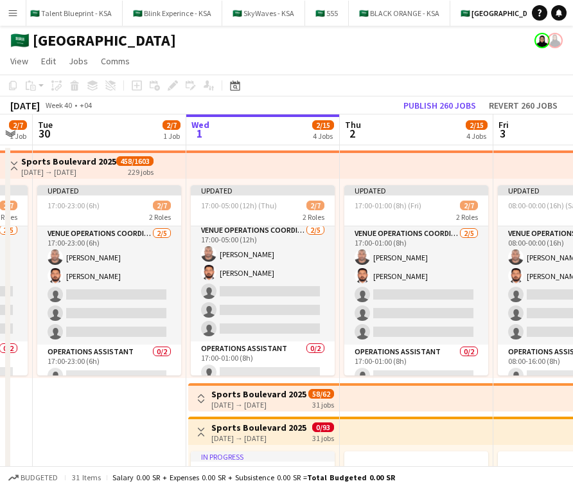
scroll to position [0, 0]
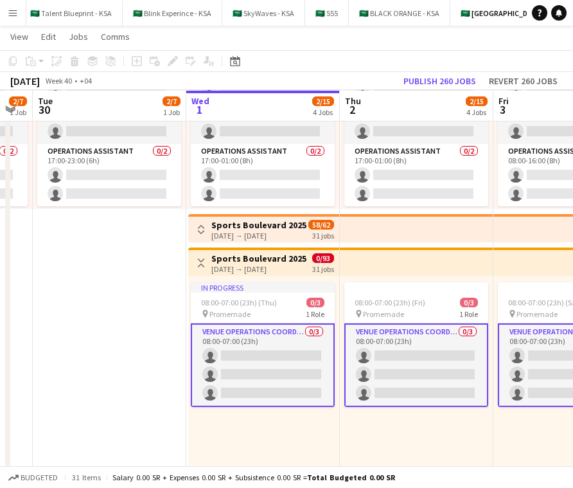
click at [518, 369] on app-card-role "VENUE OPERATIONS COORDINATOR 0/3 08:00-07:00 (23h) single-neutral-actions singl…" at bounding box center [570, 365] width 144 height 84
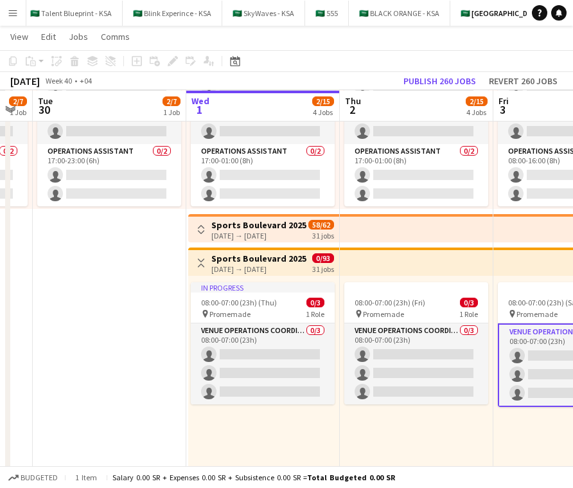
click at [532, 356] on app-card-role "VENUE OPERATIONS COORDINATOR 0/3 08:00-07:00 (23h) single-neutral-actions singl…" at bounding box center [570, 365] width 144 height 84
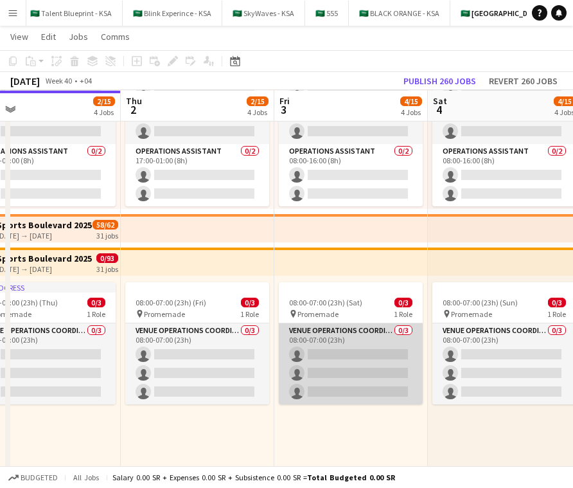
click at [389, 339] on app-card-role "VENUE OPERATIONS COORDINATOR 0/3 08:00-07:00 (23h) single-neutral-actions singl…" at bounding box center [351, 363] width 144 height 81
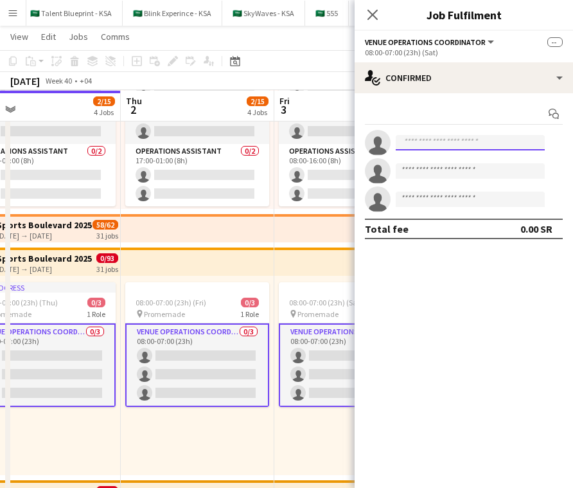
click at [488, 150] on input at bounding box center [470, 142] width 149 height 15
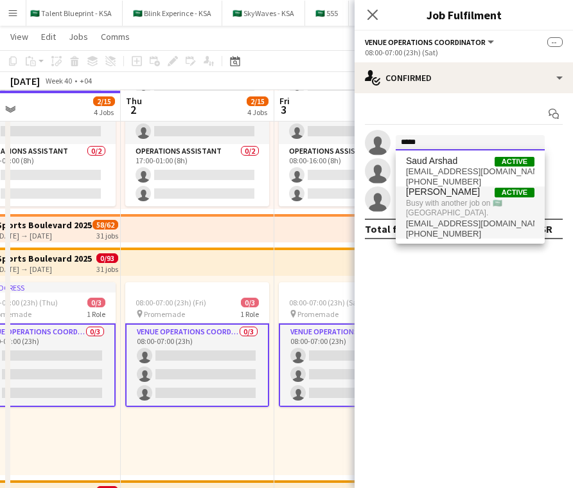
type input "*****"
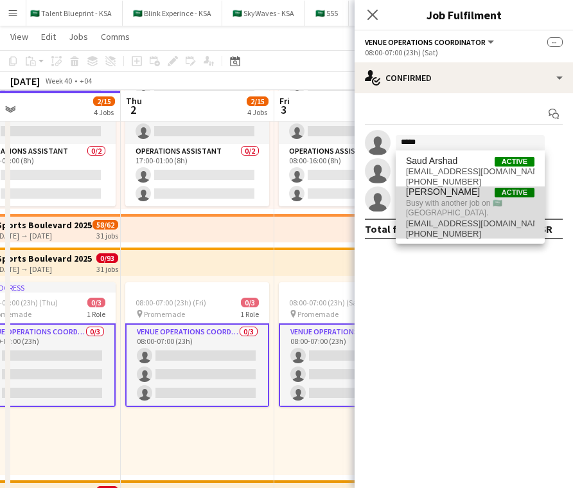
click at [450, 201] on span "Busy with another job on 🇸🇦 [GEOGRAPHIC_DATA]." at bounding box center [470, 207] width 128 height 21
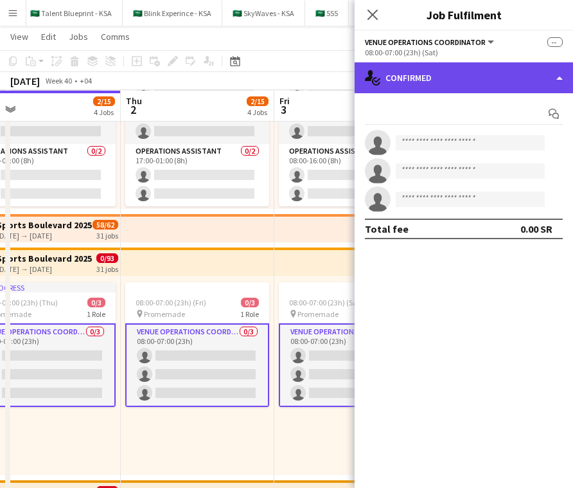
click at [512, 69] on div "single-neutral-actions-check-2 Confirmed" at bounding box center [464, 77] width 218 height 31
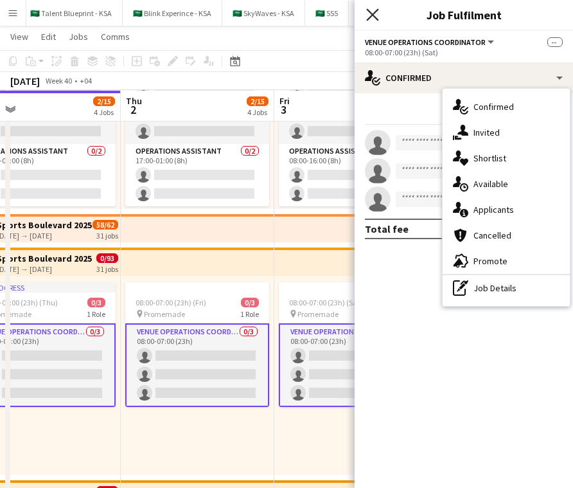
click at [377, 12] on icon "Close pop-in" at bounding box center [372, 14] width 12 height 12
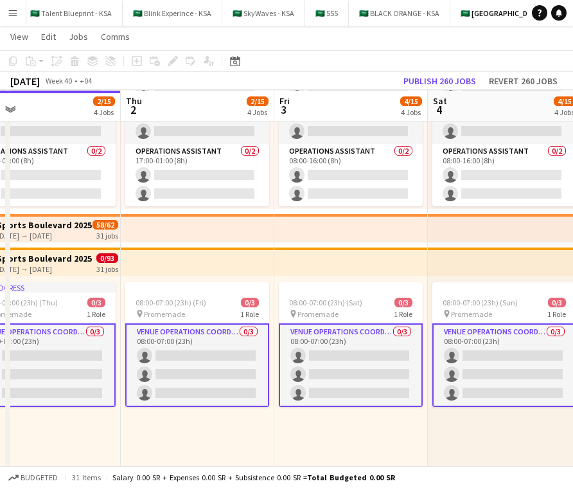
click at [289, 278] on div "08:00-07:00 (23h) (Sat) 0/3 pin Promemade 1 Role VENUE OPERATIONS COORDINATOR 0…" at bounding box center [351, 375] width 154 height 199
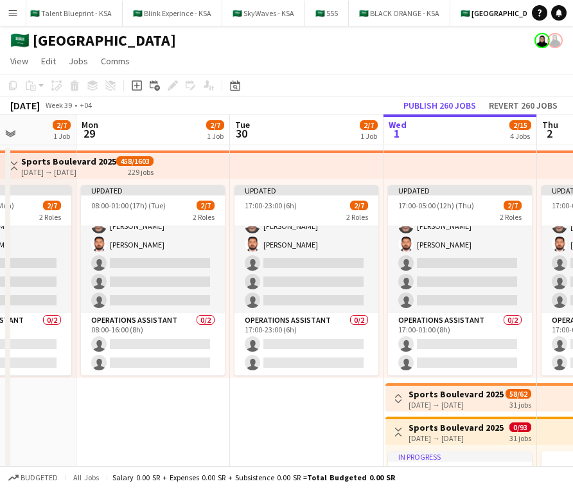
click at [378, 170] on app-top-bar at bounding box center [307, 164] width 154 height 28
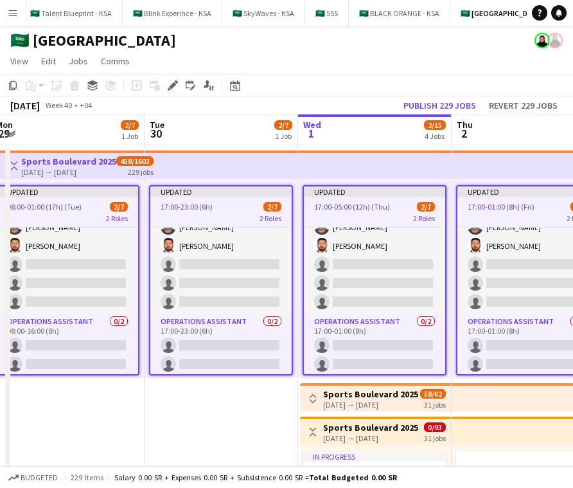
click at [424, 239] on app-card-role "VENUE OPERATIONS COORDINATOR [DATE] 17:00-05:00 (12h) [PERSON_NAME] [PERSON_NAM…" at bounding box center [374, 255] width 141 height 118
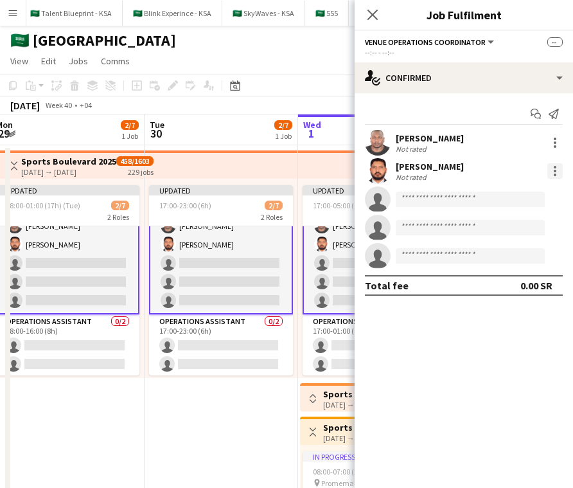
click at [556, 166] on div at bounding box center [554, 170] width 15 height 15
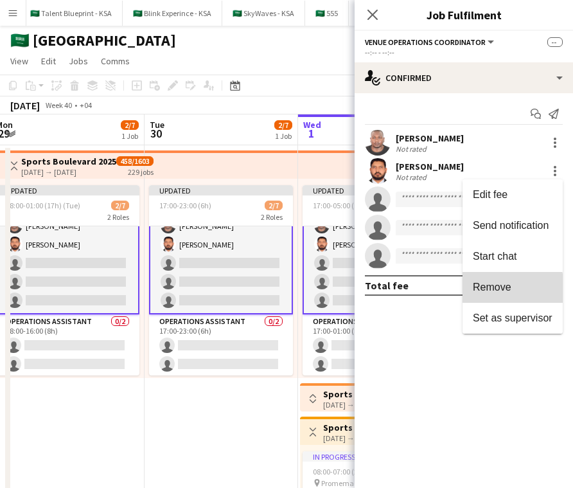
click at [498, 290] on span "Remove" at bounding box center [492, 286] width 39 height 11
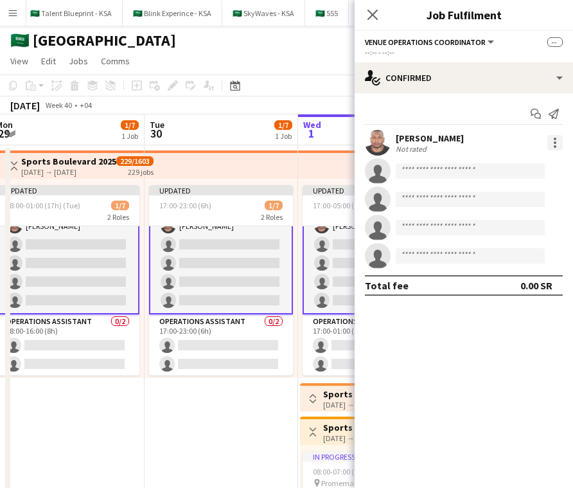
click at [553, 148] on div at bounding box center [554, 142] width 15 height 15
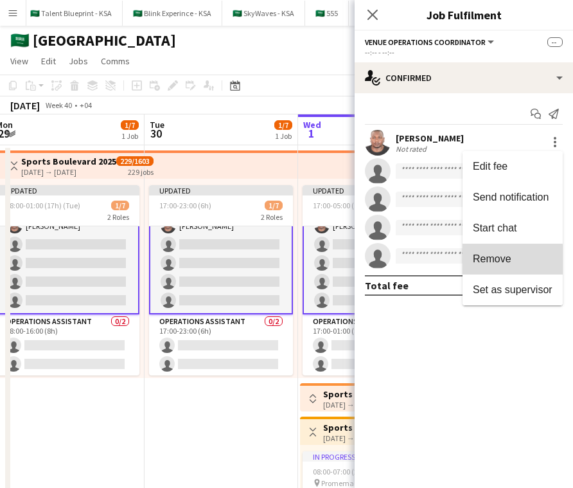
click at [509, 261] on span "Remove" at bounding box center [492, 258] width 39 height 11
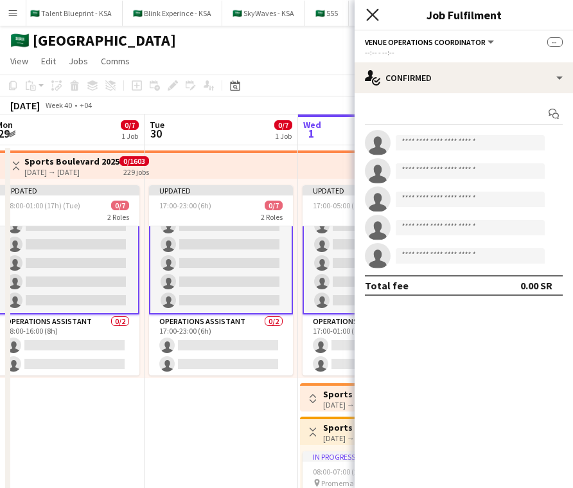
click at [373, 15] on icon at bounding box center [372, 14] width 12 height 12
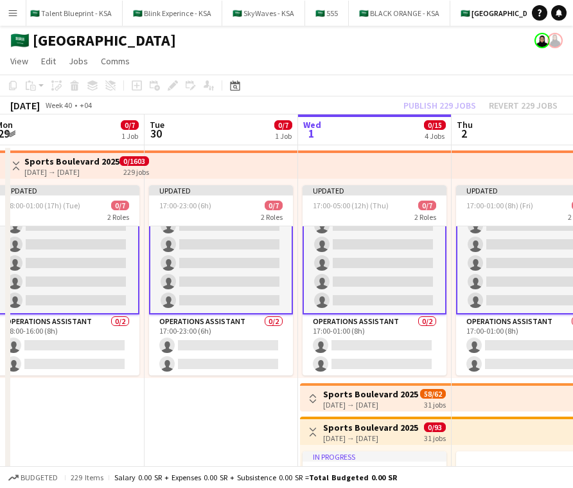
click at [349, 167] on app-top-bar at bounding box center [375, 164] width 154 height 28
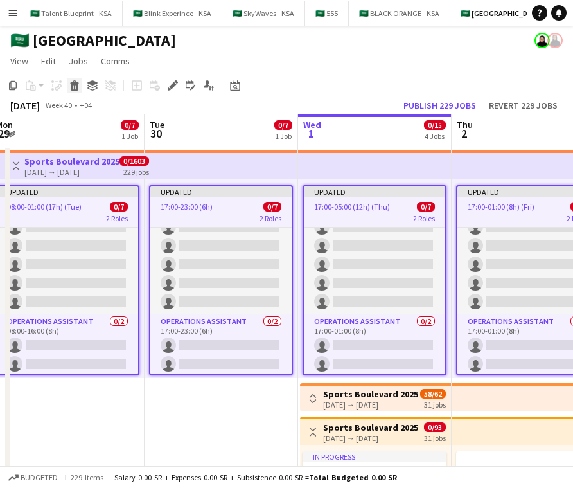
click at [75, 90] on icon at bounding box center [74, 87] width 7 height 6
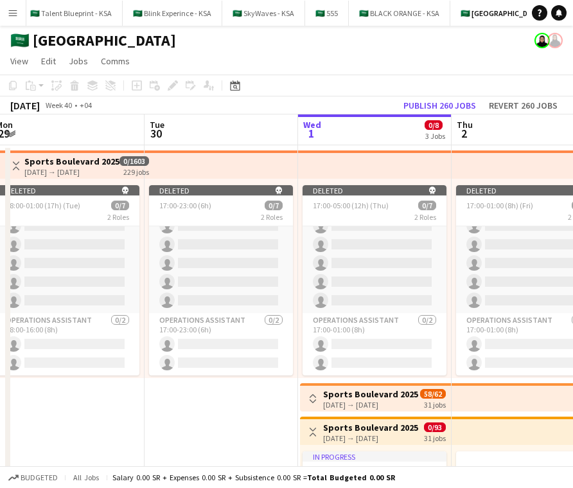
click at [367, 167] on app-top-bar at bounding box center [375, 164] width 154 height 28
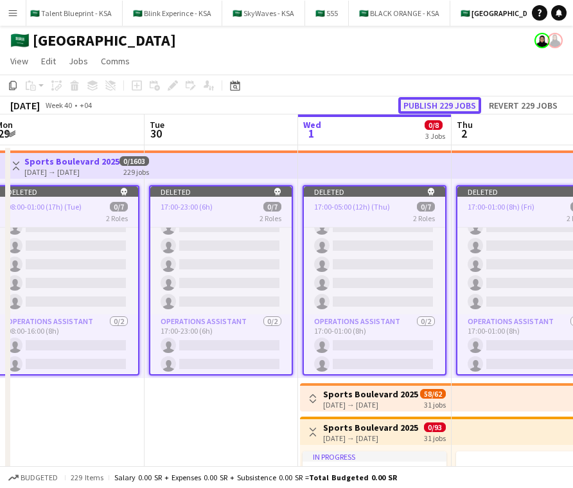
click at [458, 108] on button "Publish 229 jobs" at bounding box center [439, 105] width 83 height 17
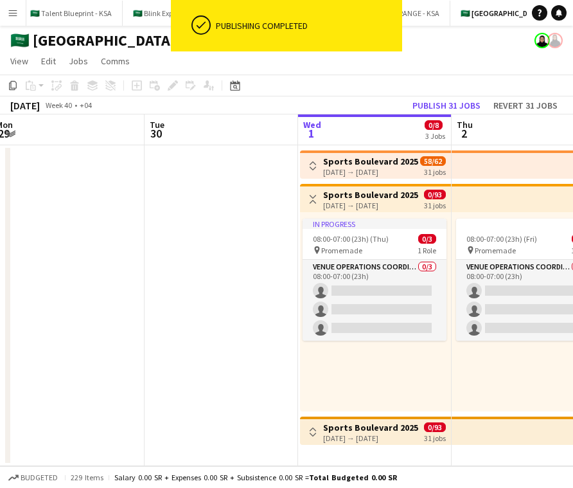
click at [308, 170] on app-icon "Toggle View" at bounding box center [312, 165] width 9 height 9
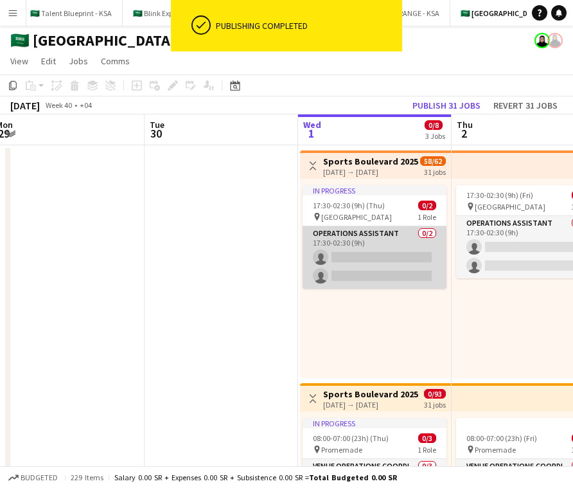
click at [365, 239] on app-card-role "Operations Assistant 0/2 17:30-02:30 (9h) single-neutral-actions single-neutral…" at bounding box center [375, 257] width 144 height 62
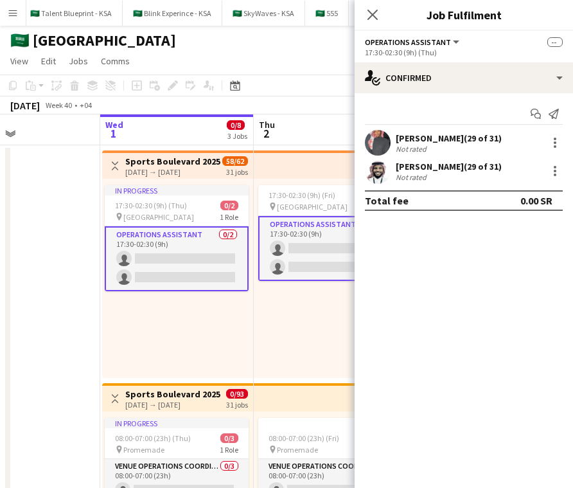
scroll to position [0, 345]
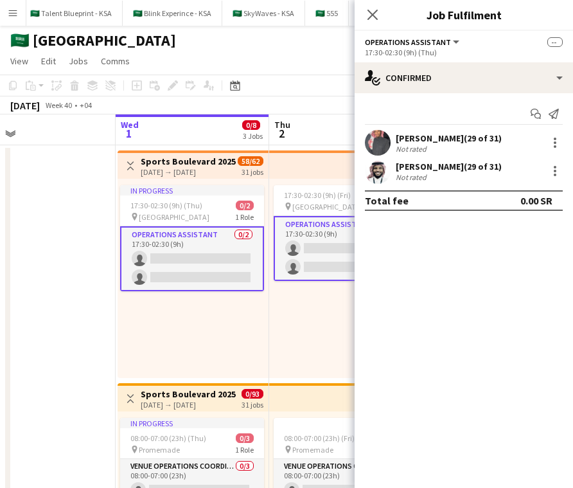
click at [249, 392] on span "0/93" at bounding box center [253, 394] width 22 height 10
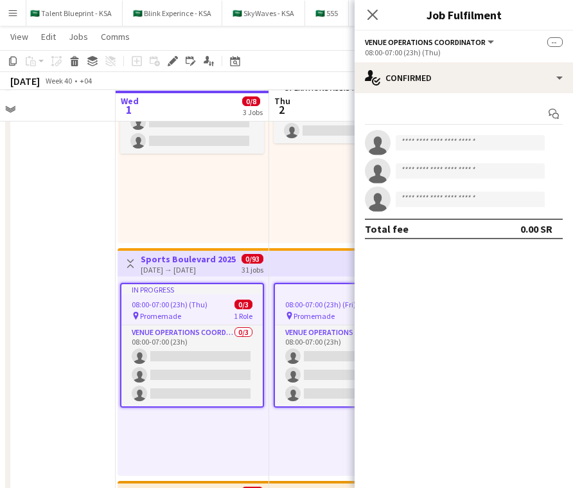
scroll to position [134, 0]
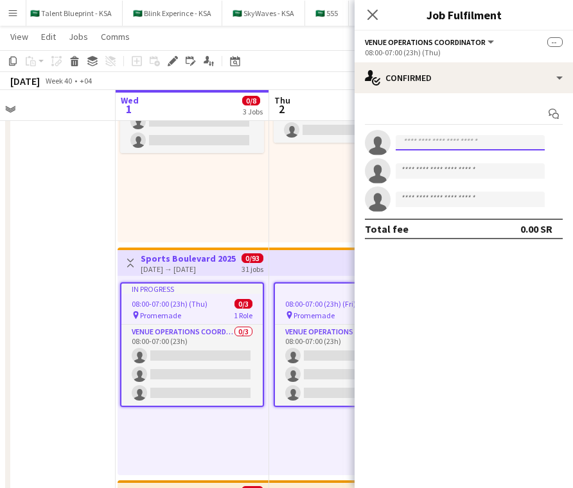
click at [438, 145] on input at bounding box center [470, 142] width 149 height 15
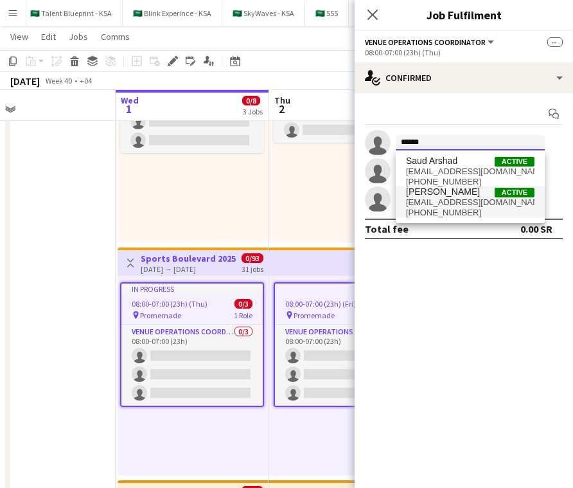
type input "******"
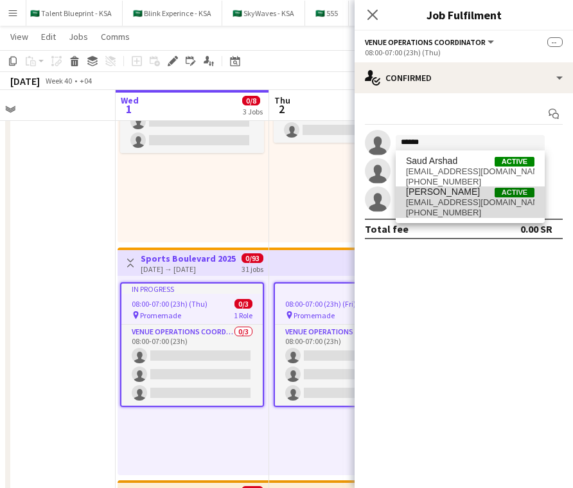
click at [472, 206] on span "[EMAIL_ADDRESS][DOMAIN_NAME]" at bounding box center [470, 202] width 128 height 10
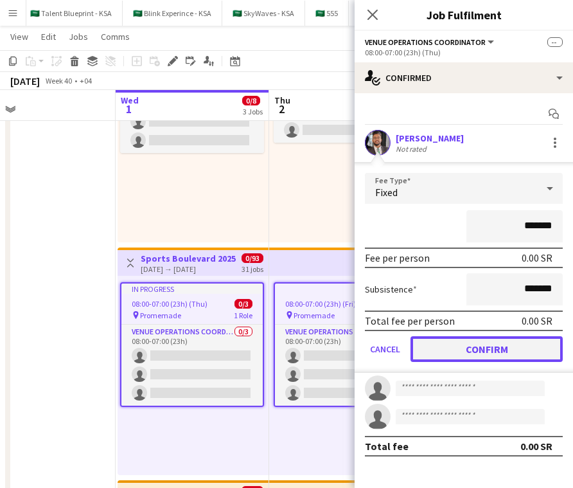
click at [489, 348] on button "Confirm" at bounding box center [486, 349] width 152 height 26
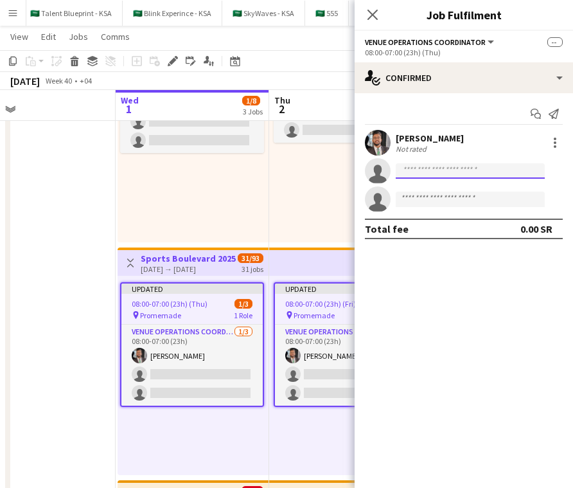
click at [464, 170] on input at bounding box center [470, 170] width 149 height 15
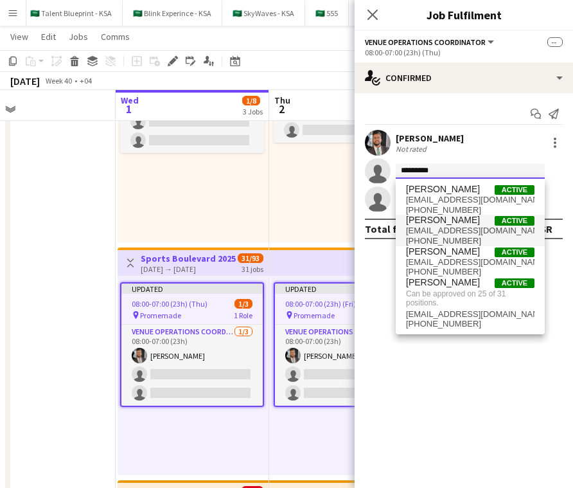
type input "********"
click at [466, 222] on span "[PERSON_NAME]" at bounding box center [443, 220] width 74 height 11
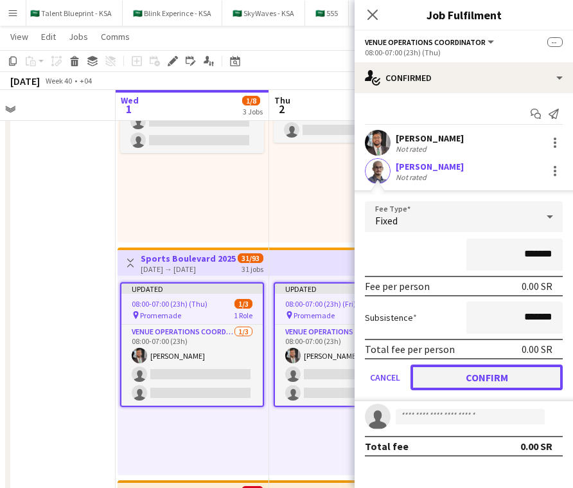
click at [495, 376] on button "Confirm" at bounding box center [486, 377] width 152 height 26
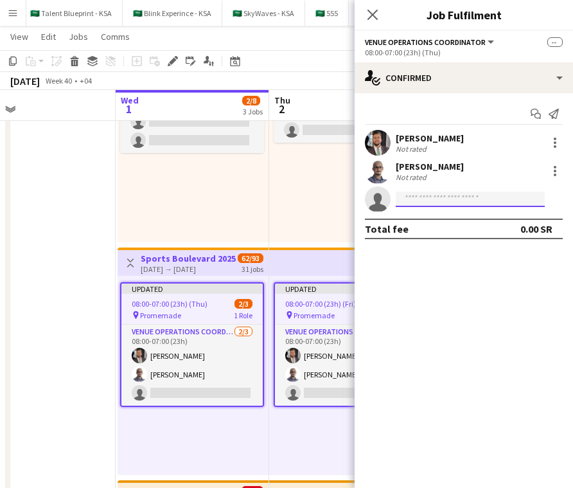
click at [476, 195] on input at bounding box center [470, 198] width 149 height 15
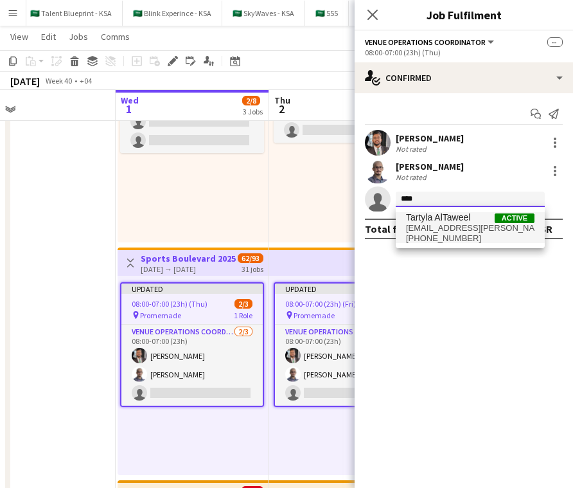
type input "****"
click at [477, 225] on span "[EMAIL_ADDRESS][PERSON_NAME][DOMAIN_NAME]" at bounding box center [470, 228] width 128 height 10
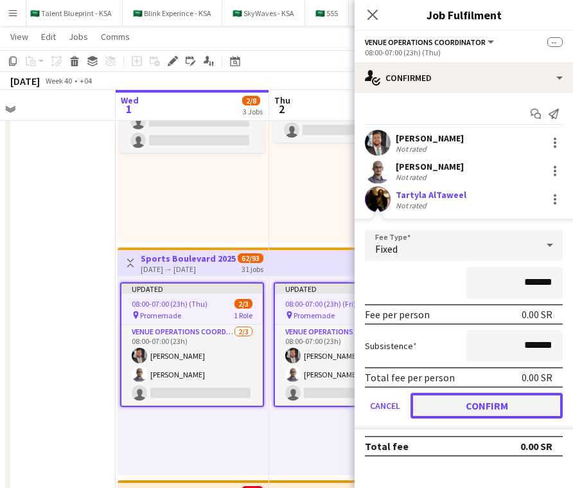
click at [485, 409] on button "Confirm" at bounding box center [486, 405] width 152 height 26
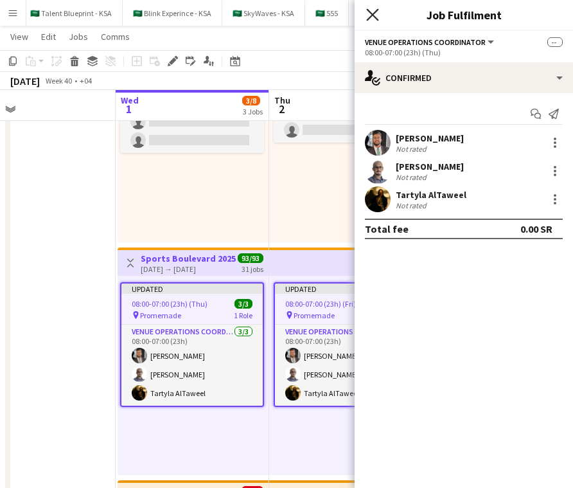
click at [373, 20] on icon "Close pop-in" at bounding box center [372, 14] width 12 height 12
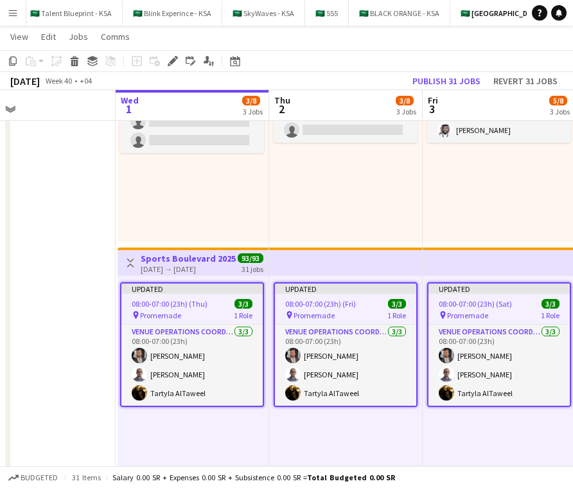
click at [323, 265] on app-top-bar at bounding box center [346, 261] width 154 height 28
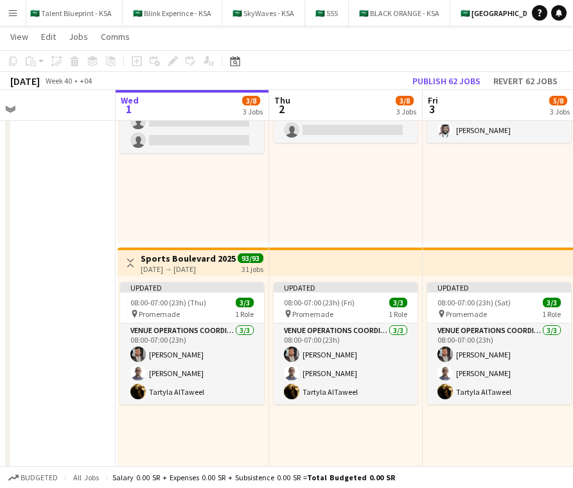
click at [323, 265] on app-top-bar at bounding box center [346, 261] width 154 height 28
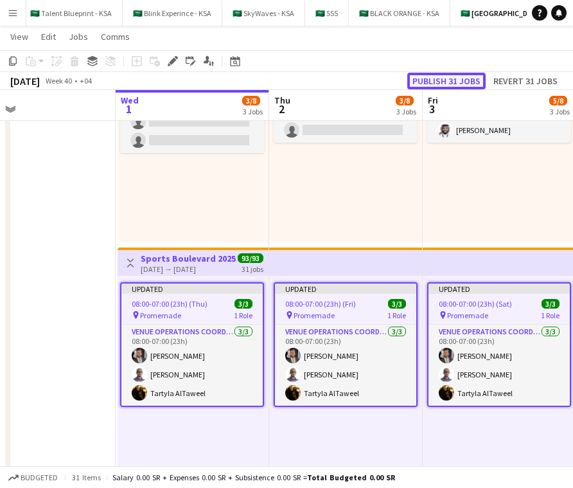
click at [466, 75] on button "Publish 31 jobs" at bounding box center [446, 81] width 78 height 17
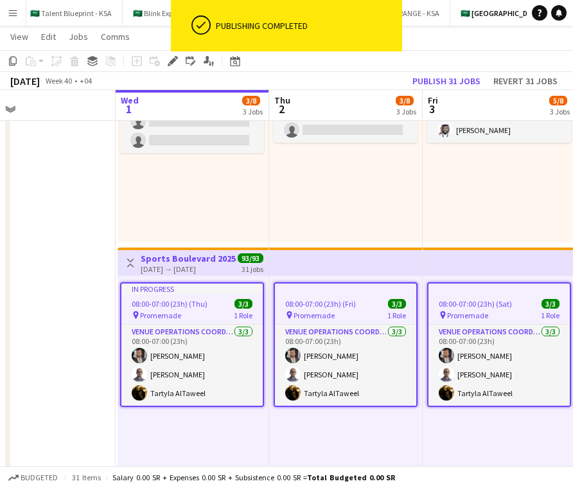
click at [130, 266] on app-icon "Toggle View" at bounding box center [130, 262] width 9 height 9
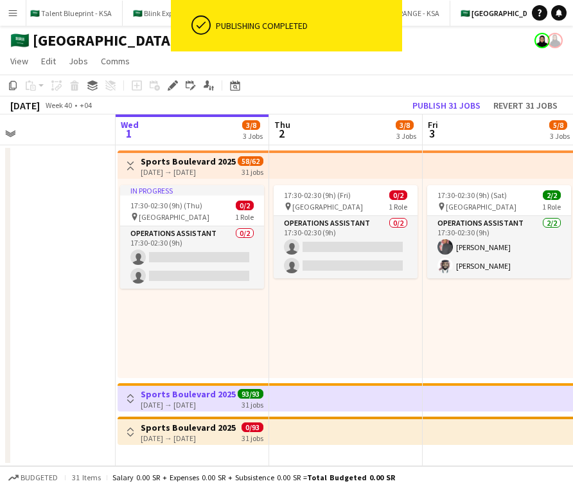
scroll to position [0, 0]
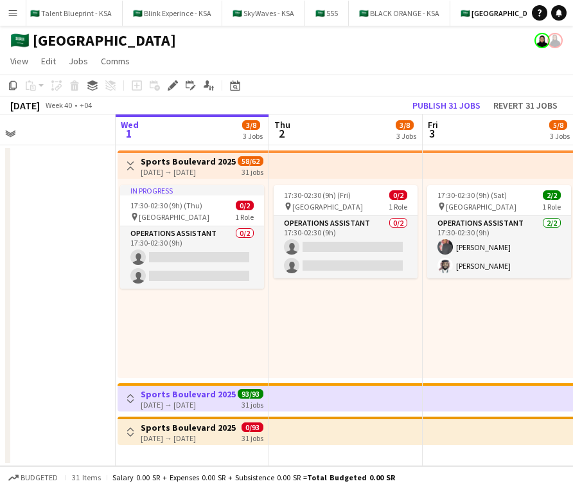
click at [267, 431] on app-top-bar "Toggle View [GEOGRAPHIC_DATA] 2025 [DATE] → [DATE] 0/93 31 jobs" at bounding box center [193, 430] width 151 height 28
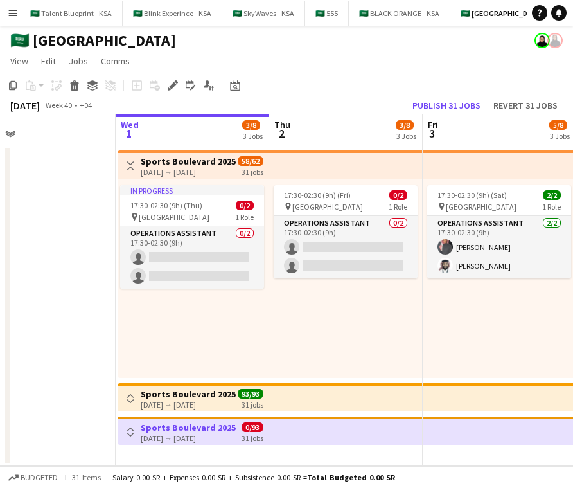
click at [131, 427] on app-icon "Toggle View" at bounding box center [130, 431] width 9 height 9
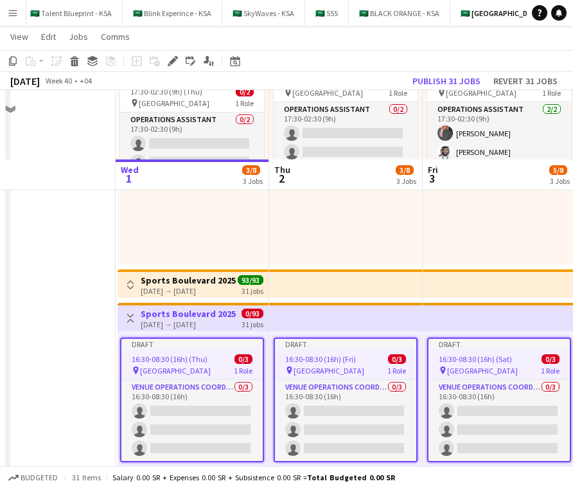
scroll to position [182, 0]
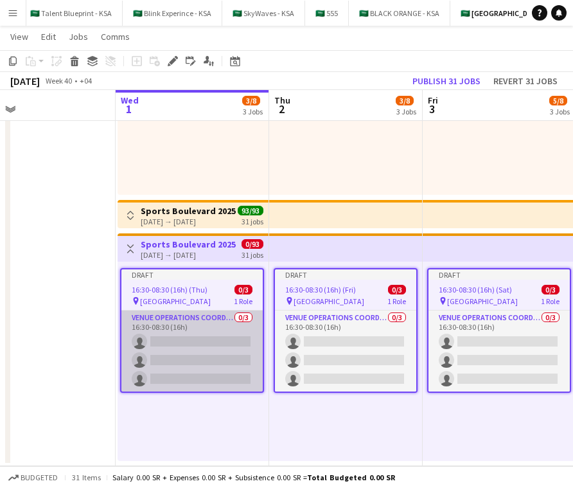
click at [225, 334] on app-card-role "VENUE OPERATIONS COORDINATOR 0/3 16:30-08:30 (16h) single-neutral-actions singl…" at bounding box center [191, 350] width 141 height 81
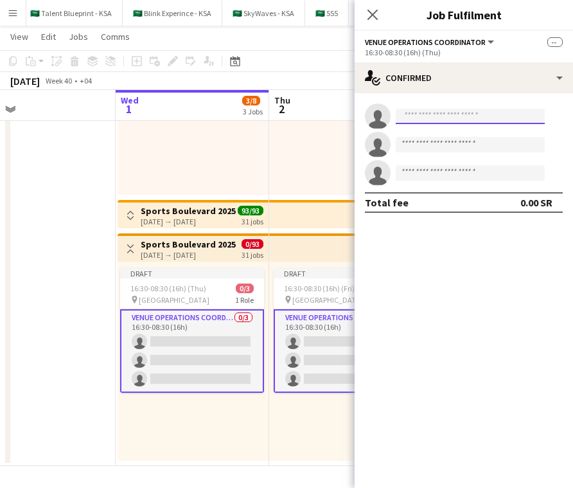
click at [469, 119] on input at bounding box center [470, 116] width 149 height 15
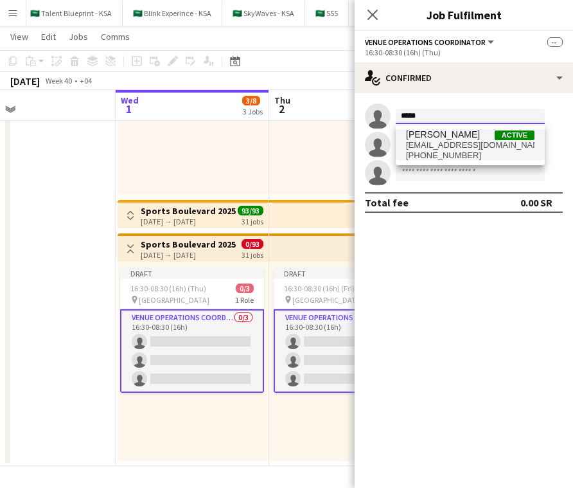
type input "*****"
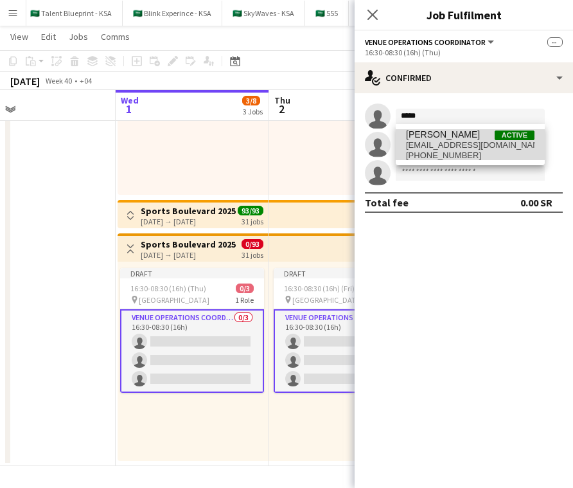
click at [480, 139] on span "[PERSON_NAME] Active" at bounding box center [470, 134] width 128 height 11
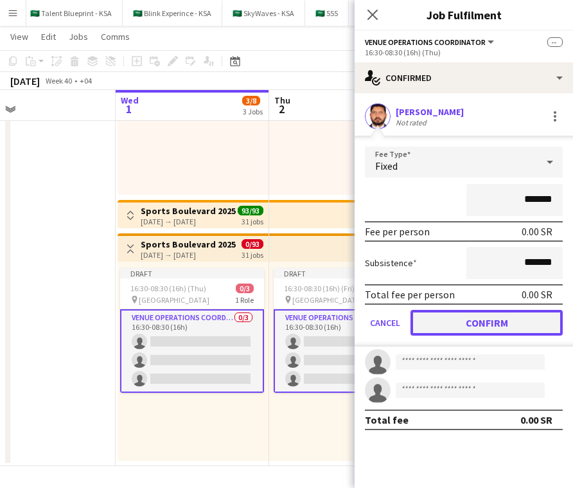
click at [494, 315] on button "Confirm" at bounding box center [486, 323] width 152 height 26
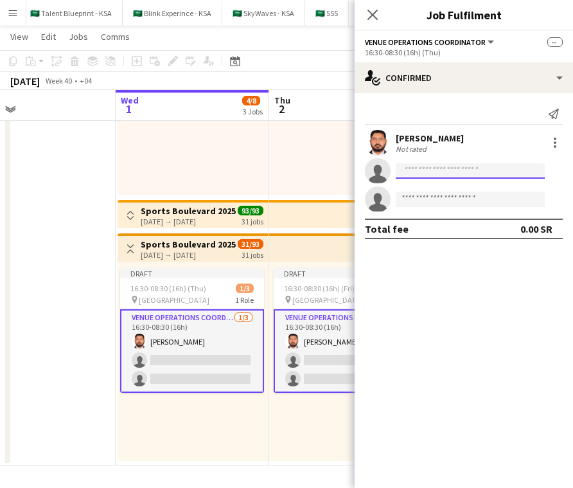
click at [478, 173] on input at bounding box center [470, 170] width 149 height 15
click at [422, 170] on input "**********" at bounding box center [470, 170] width 149 height 15
click at [421, 173] on input "**********" at bounding box center [470, 170] width 149 height 15
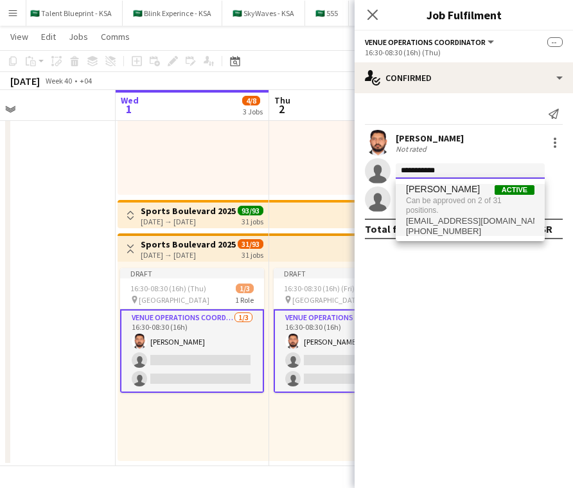
type input "**********"
click at [450, 201] on span "Can be approved on 2 of 31 positions." at bounding box center [470, 205] width 128 height 21
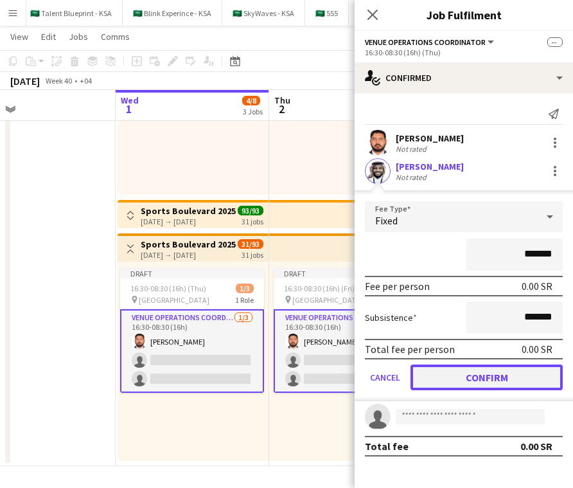
click at [500, 374] on button "Confirm" at bounding box center [486, 377] width 152 height 26
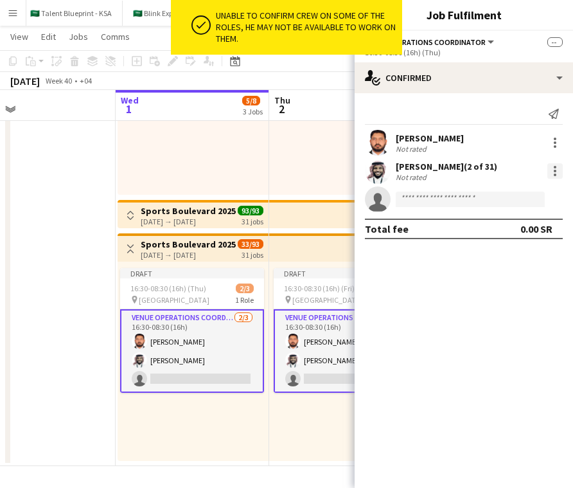
click at [551, 168] on div at bounding box center [554, 170] width 15 height 15
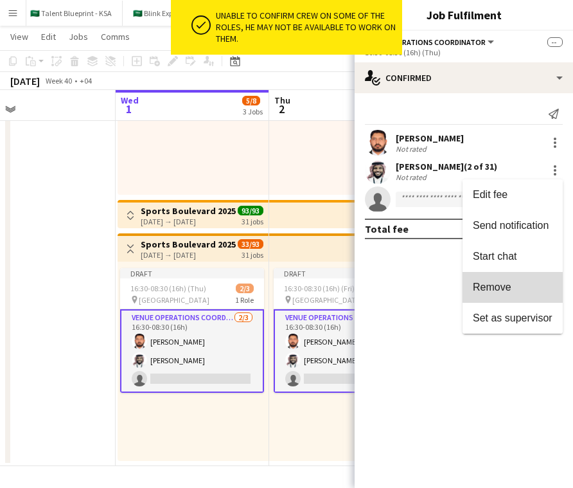
click at [507, 295] on button "Remove" at bounding box center [513, 287] width 100 height 31
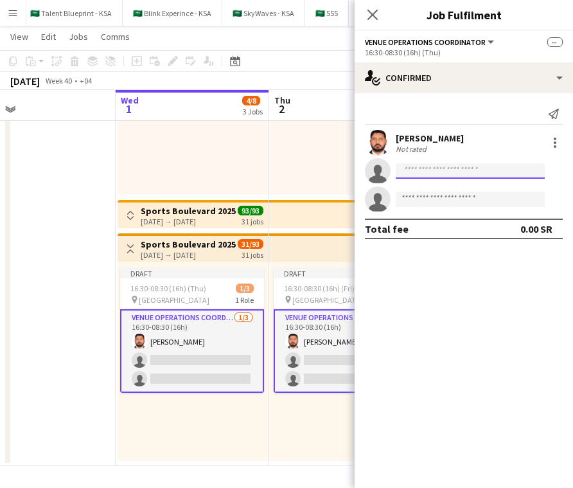
click at [467, 172] on input at bounding box center [470, 170] width 149 height 15
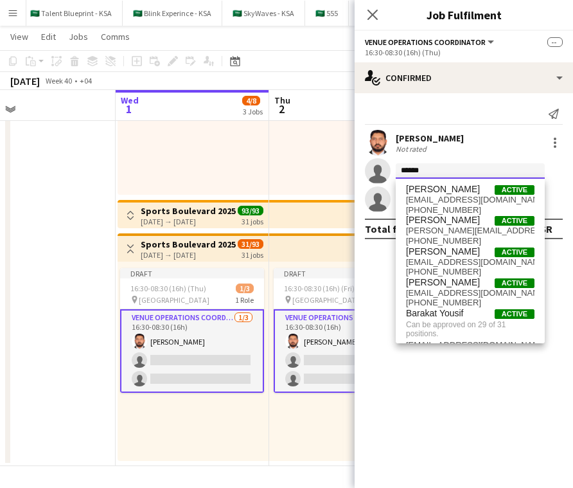
type input "******"
click at [459, 202] on span "[EMAIL_ADDRESS][DOMAIN_NAME]" at bounding box center [470, 200] width 128 height 10
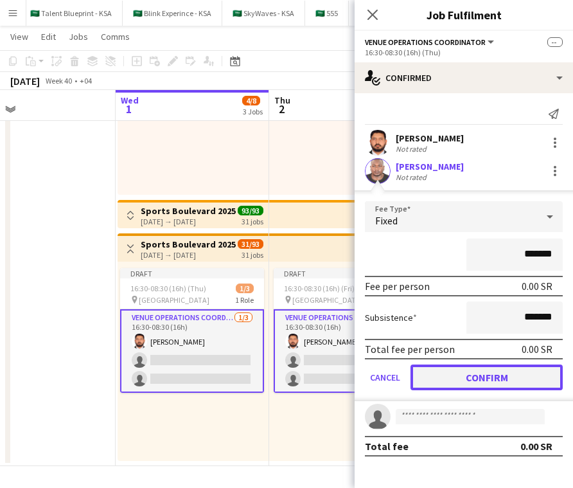
click at [503, 374] on button "Confirm" at bounding box center [486, 377] width 152 height 26
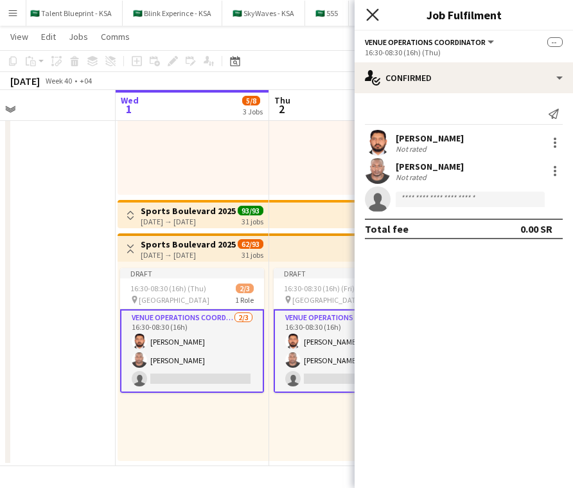
click at [369, 13] on icon "Close pop-in" at bounding box center [372, 14] width 12 height 12
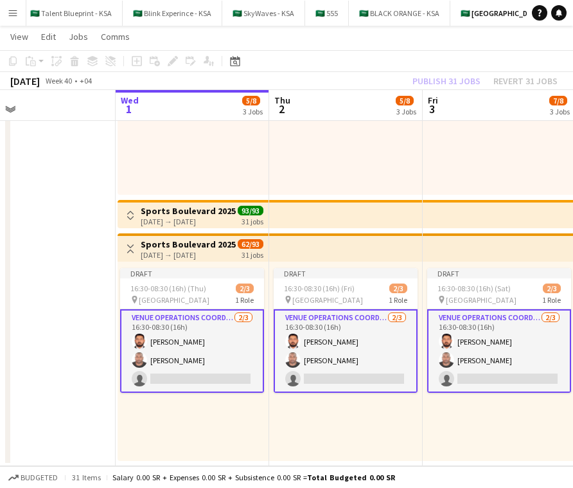
click at [304, 247] on app-top-bar at bounding box center [346, 247] width 154 height 28
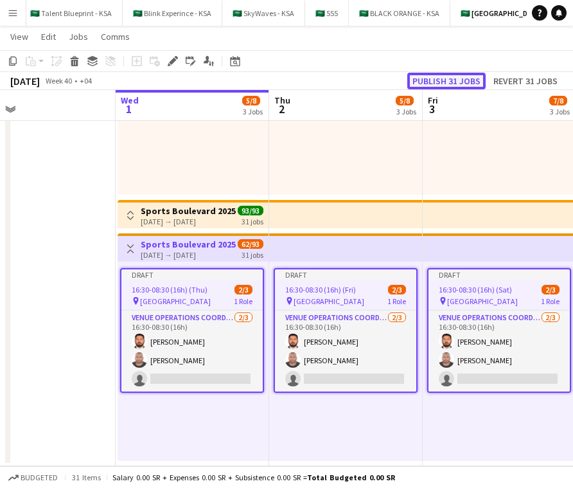
click at [440, 83] on button "Publish 31 jobs" at bounding box center [446, 81] width 78 height 17
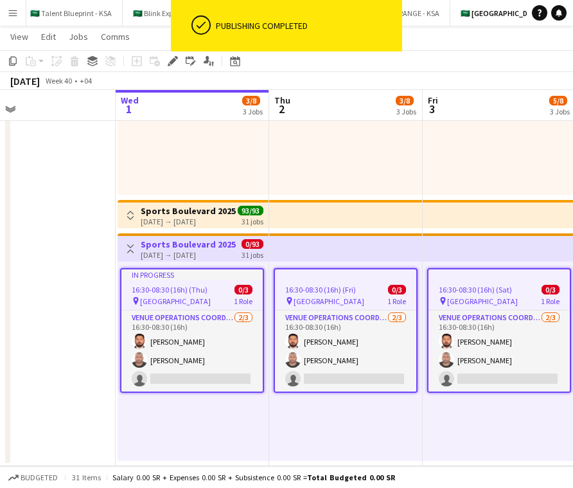
click at [130, 246] on app-icon "Toggle View" at bounding box center [130, 248] width 9 height 9
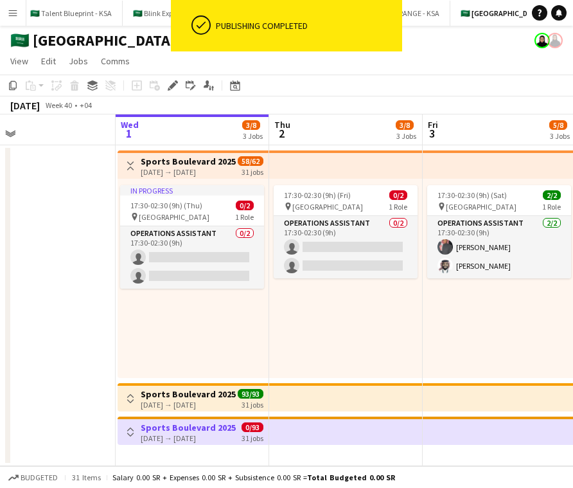
scroll to position [0, 0]
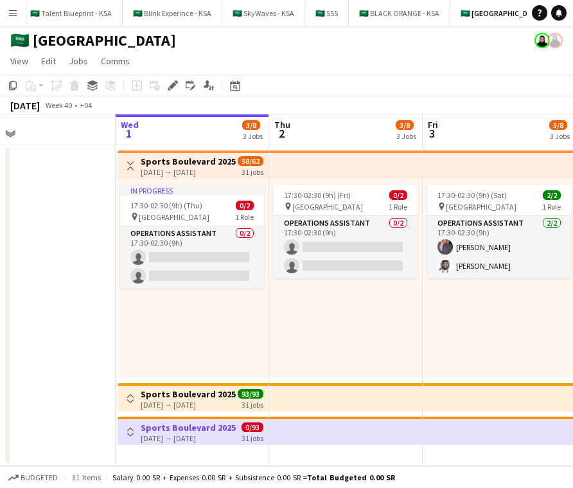
click at [130, 426] on button "Toggle View" at bounding box center [130, 431] width 15 height 15
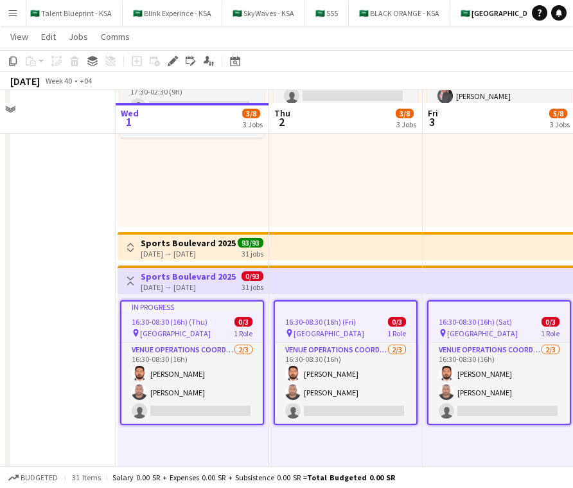
scroll to position [163, 0]
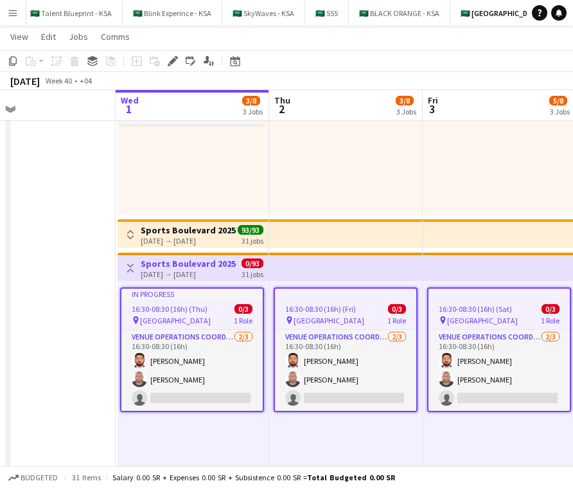
click at [322, 262] on app-top-bar at bounding box center [346, 266] width 154 height 28
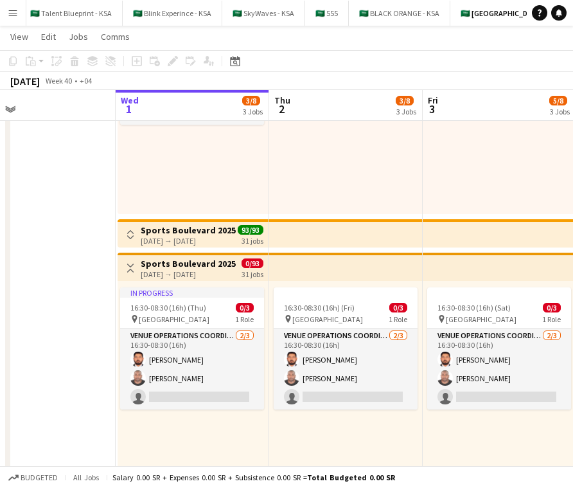
click at [301, 263] on app-top-bar at bounding box center [346, 266] width 154 height 28
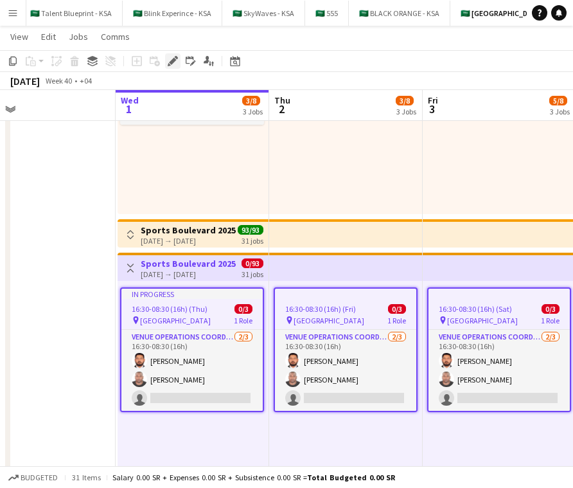
click at [168, 58] on icon "Edit" at bounding box center [173, 61] width 10 height 10
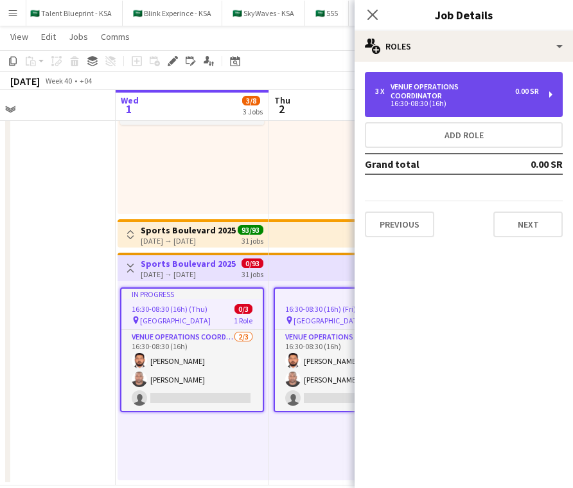
click at [445, 80] on div "3 x VENUE OPERATIONS COORDINATOR 0.00 SR 16:30-08:30 (16h)" at bounding box center [464, 94] width 198 height 45
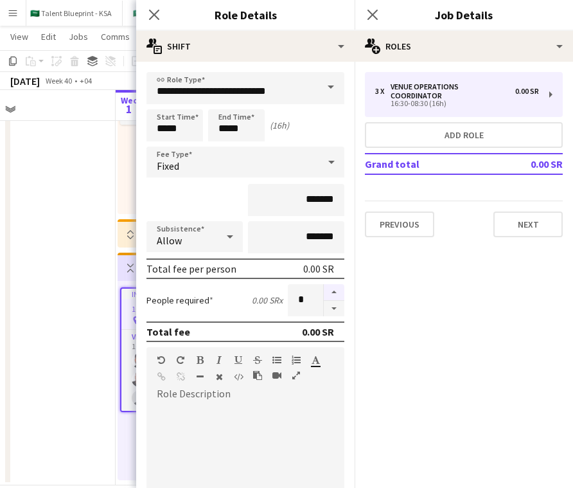
click at [333, 290] on button "button" at bounding box center [334, 292] width 21 height 17
click at [335, 305] on button "button" at bounding box center [334, 309] width 21 height 16
type input "*"
click at [151, 12] on icon at bounding box center [154, 14] width 12 height 12
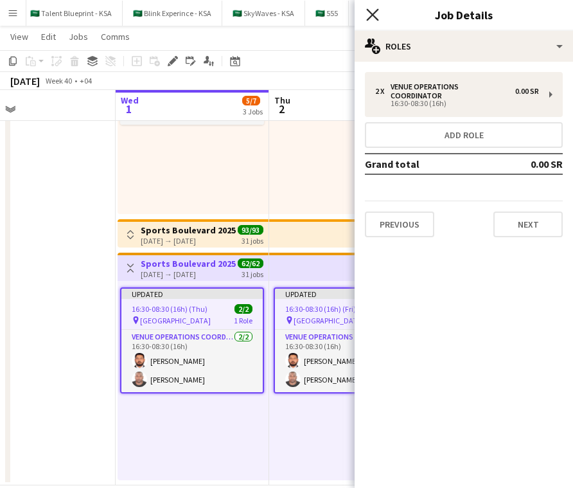
click at [370, 12] on icon at bounding box center [372, 14] width 12 height 12
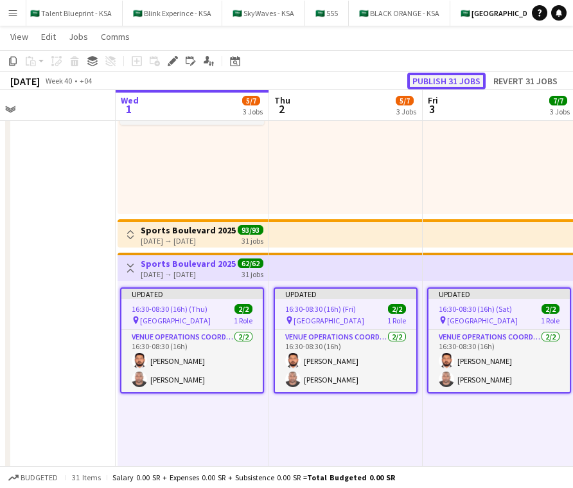
click at [443, 78] on button "Publish 31 jobs" at bounding box center [446, 81] width 78 height 17
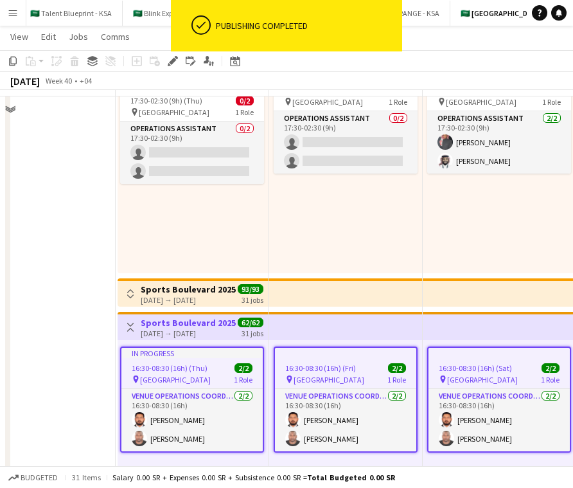
scroll to position [39, 0]
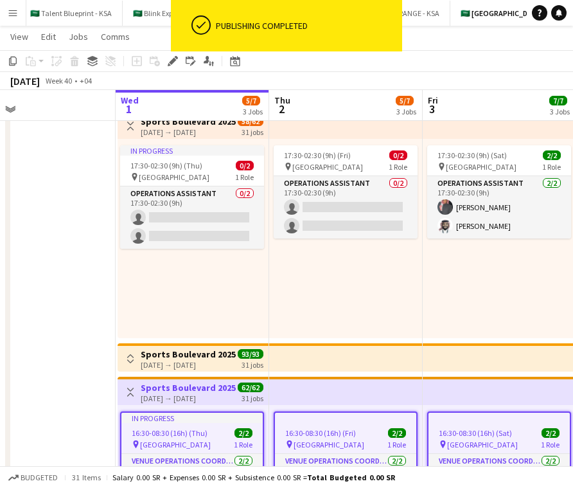
click at [131, 392] on app-icon "Toggle View" at bounding box center [130, 391] width 9 height 9
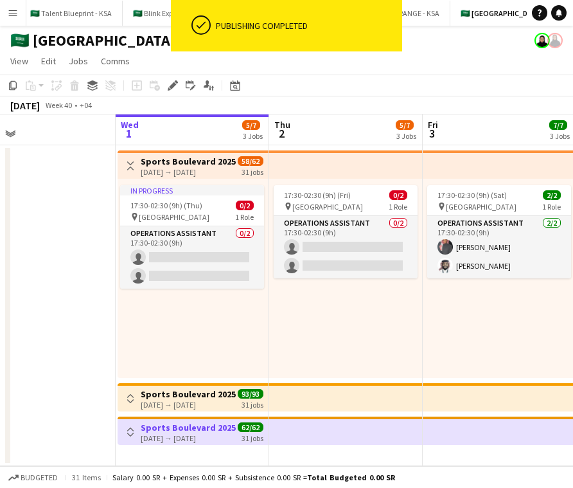
scroll to position [0, 0]
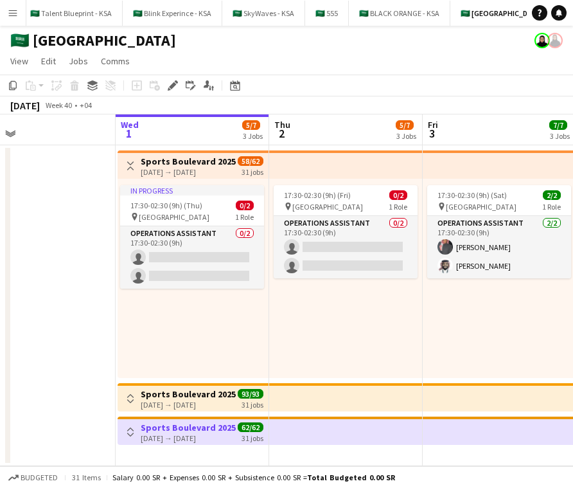
click at [148, 161] on h3 "Sports Boulevard 2025" at bounding box center [188, 161] width 95 height 12
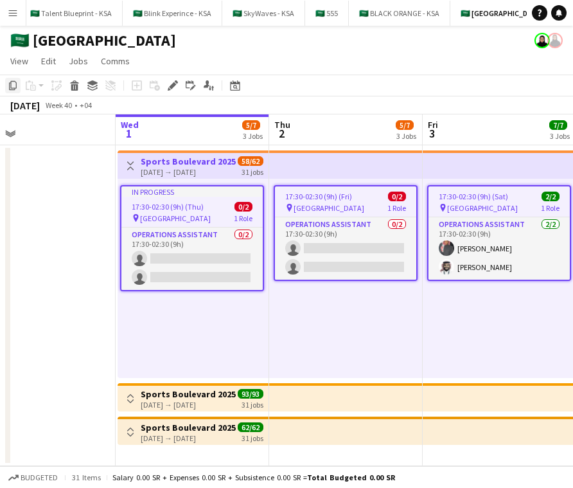
click at [14, 87] on icon "Copy" at bounding box center [13, 85] width 10 height 10
click at [197, 454] on app-date-cell "Toggle View Sports Boulevard 2025 [DATE] → [DATE] 58/62 31 jobs In progress 17:…" at bounding box center [193, 305] width 154 height 321
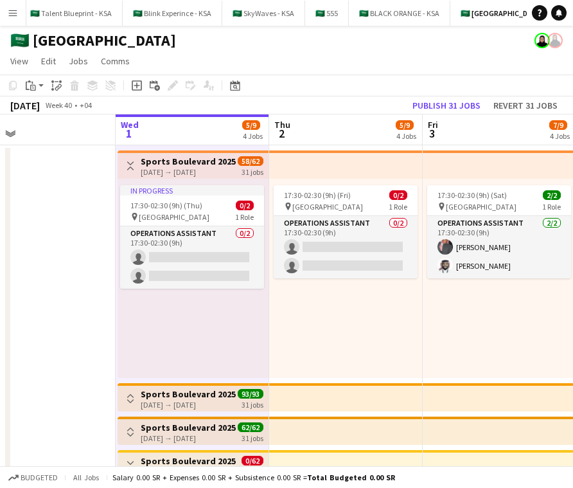
click at [192, 162] on h3 "Sports Boulevard 2025" at bounding box center [188, 161] width 95 height 12
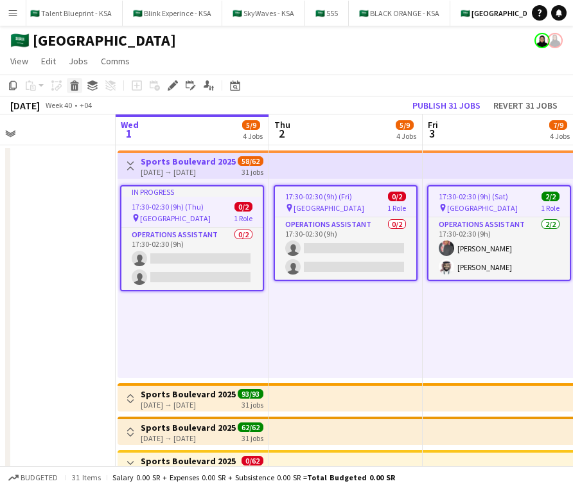
click at [75, 86] on icon "Delete" at bounding box center [74, 85] width 10 height 10
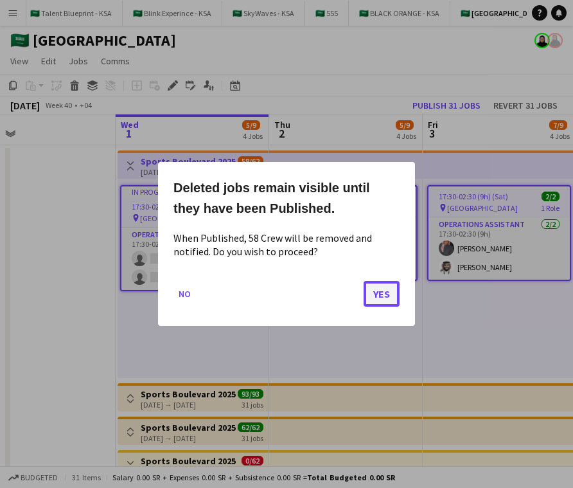
click at [379, 296] on button "Yes" at bounding box center [382, 294] width 36 height 26
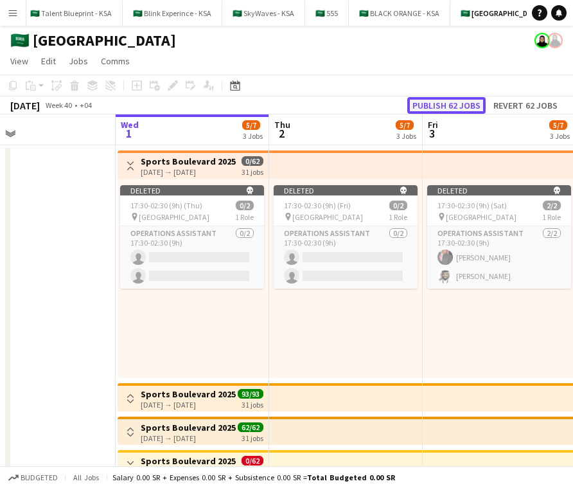
click at [461, 103] on button "Publish 62 jobs" at bounding box center [446, 105] width 78 height 17
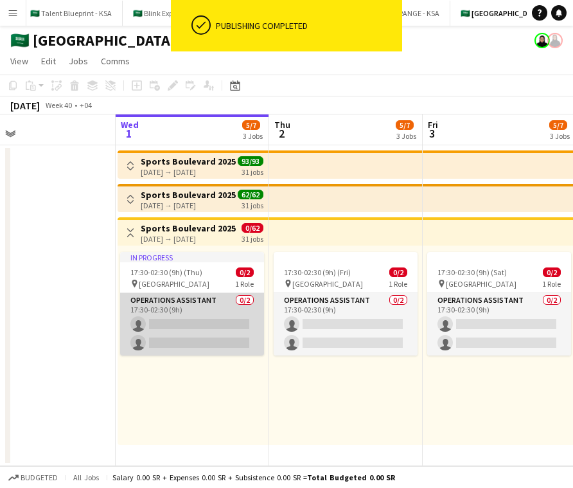
click at [213, 324] on app-card-role "Operations Assistant 0/2 17:30-02:30 (9h) single-neutral-actions single-neutral…" at bounding box center [192, 324] width 144 height 62
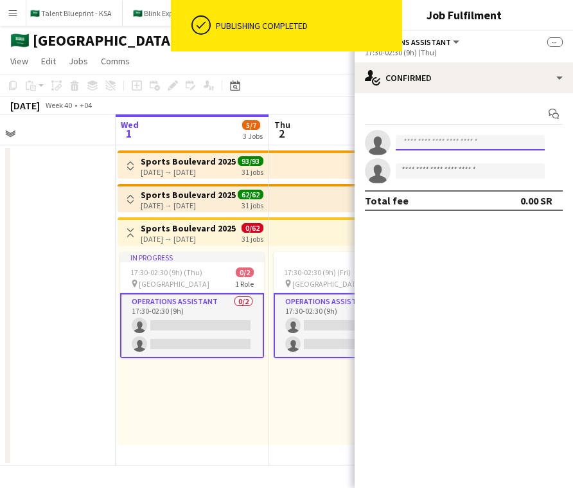
click at [428, 145] on input at bounding box center [470, 142] width 149 height 15
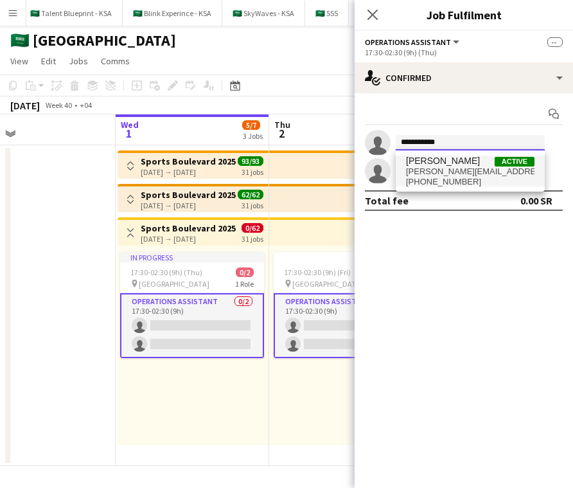
type input "**********"
click at [469, 160] on span "[PERSON_NAME]" at bounding box center [443, 160] width 74 height 11
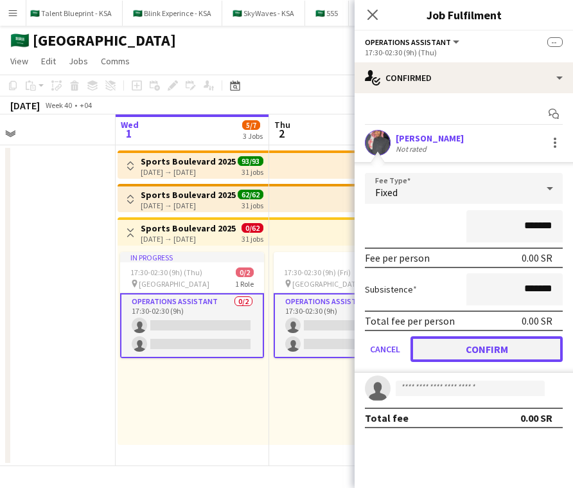
click at [468, 355] on button "Confirm" at bounding box center [486, 349] width 152 height 26
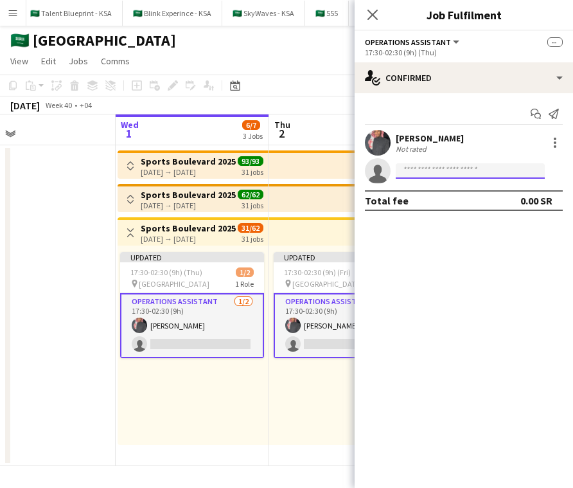
click at [459, 173] on input at bounding box center [470, 170] width 149 height 15
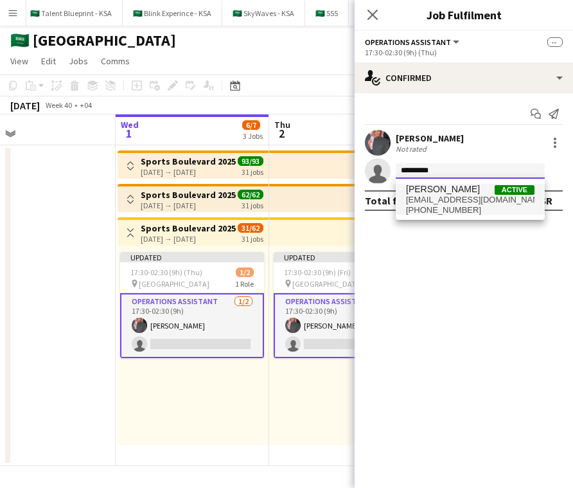
type input "*********"
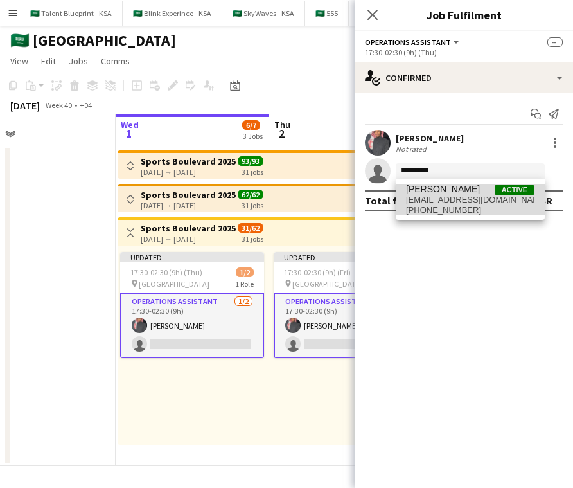
click at [473, 193] on span "[PERSON_NAME]" at bounding box center [443, 189] width 74 height 11
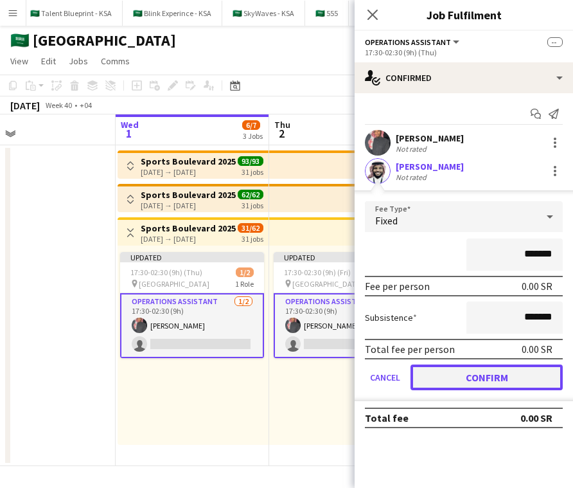
click at [505, 378] on button "Confirm" at bounding box center [486, 377] width 152 height 26
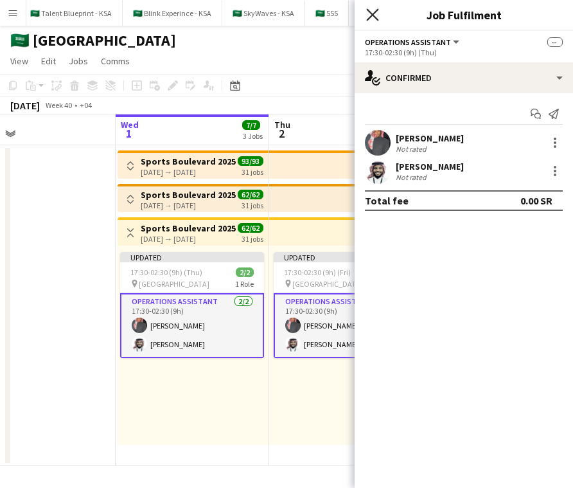
click at [372, 20] on icon "Close pop-in" at bounding box center [372, 14] width 12 height 12
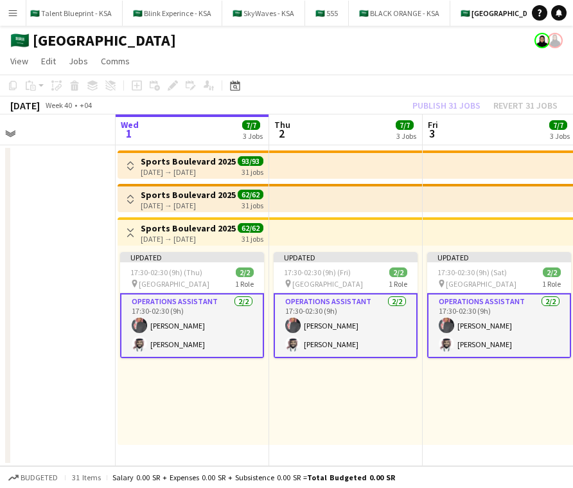
click at [345, 232] on app-top-bar at bounding box center [346, 231] width 154 height 28
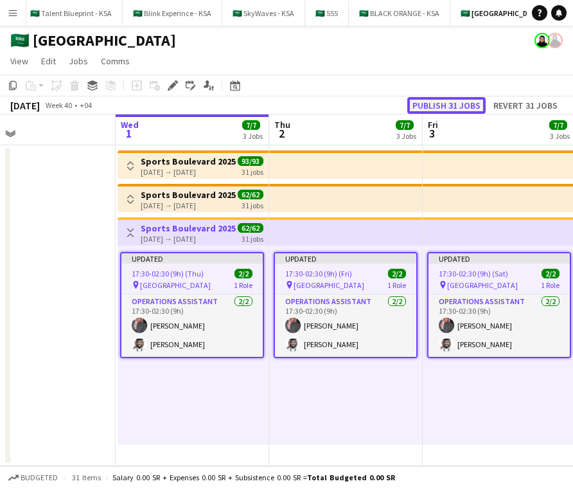
click at [441, 103] on button "Publish 31 jobs" at bounding box center [446, 105] width 78 height 17
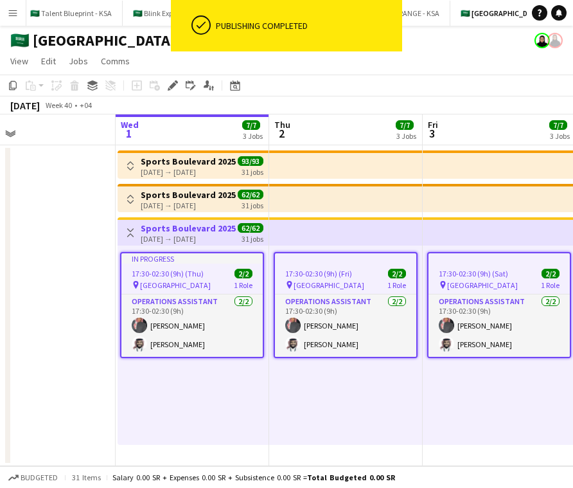
scroll to position [0, 346]
click at [132, 234] on app-icon "Toggle View" at bounding box center [129, 232] width 9 height 9
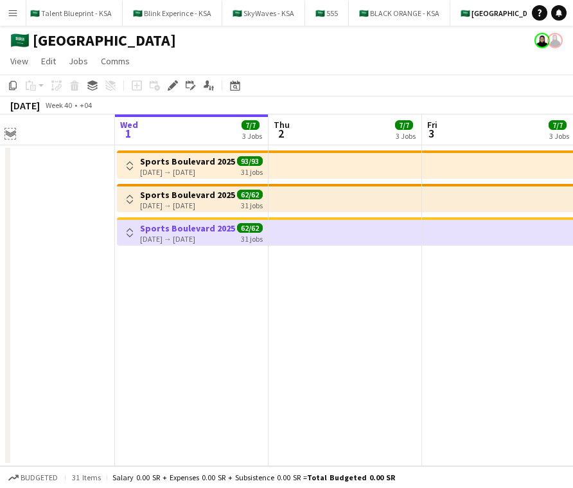
click at [10, 132] on app-icon "Expand/collapse" at bounding box center [10, 133] width 10 height 12
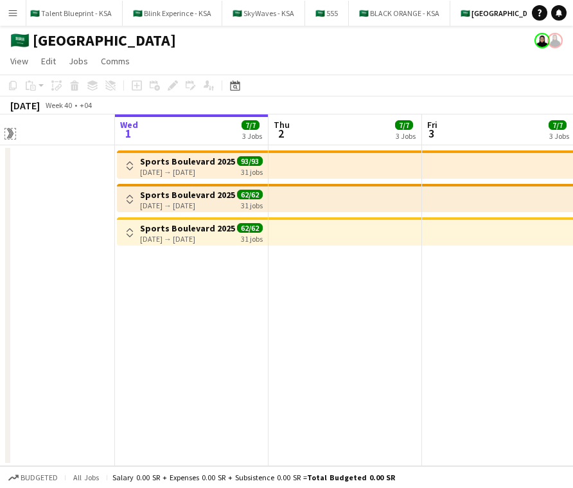
click at [10, 132] on app-icon "Expand/collapse" at bounding box center [9, 133] width 12 height 10
click at [202, 225] on h3 "Sports Boulevard 2025" at bounding box center [187, 228] width 95 height 12
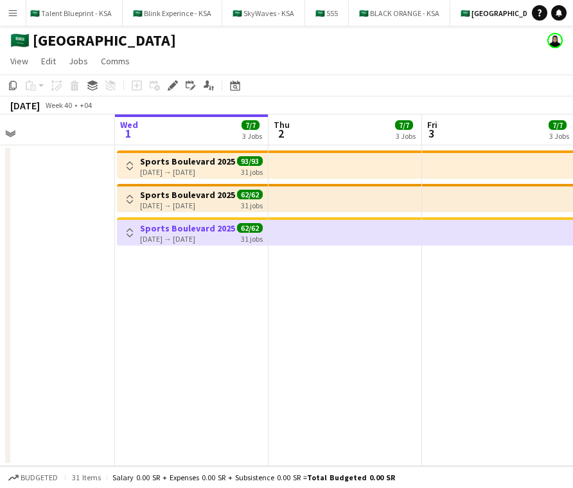
click at [155, 463] on app-date-cell "Toggle View [GEOGRAPHIC_DATA] 2025 [DATE] → [DATE] 93/93 31 jobs Toggle View [G…" at bounding box center [192, 305] width 154 height 321
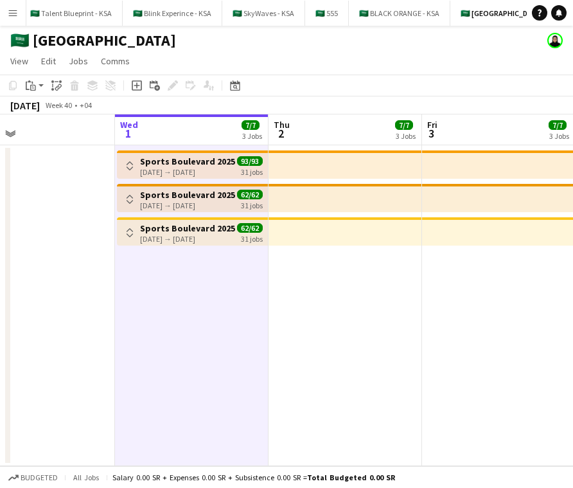
click at [126, 172] on button "Toggle View" at bounding box center [129, 165] width 15 height 15
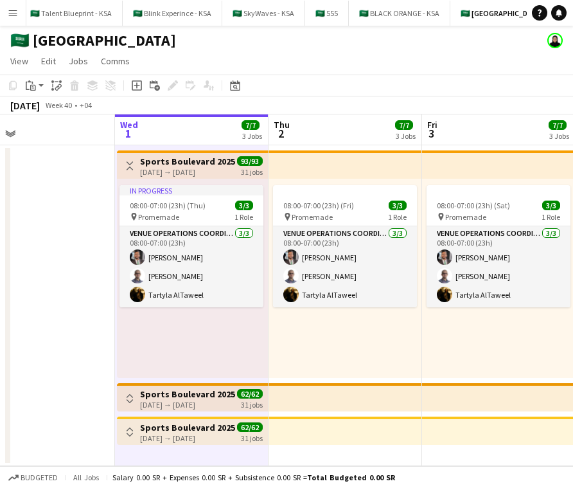
click at [128, 168] on app-icon "Toggle View" at bounding box center [129, 165] width 9 height 9
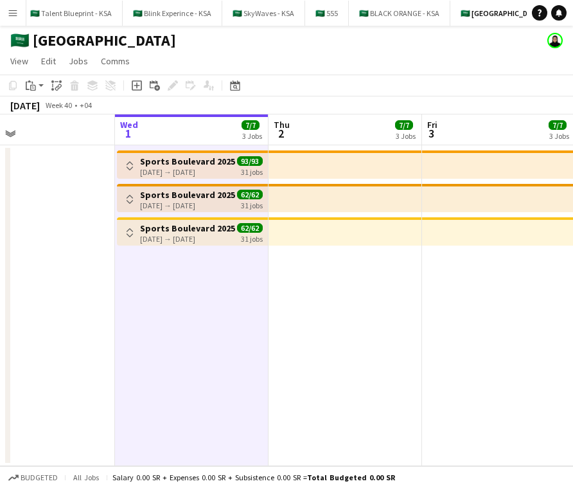
click at [130, 198] on app-icon "Toggle View" at bounding box center [129, 199] width 9 height 9
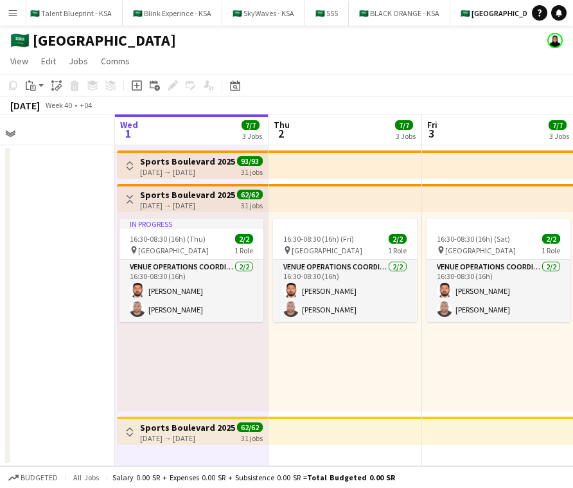
click at [129, 203] on app-icon "Toggle View" at bounding box center [129, 199] width 9 height 9
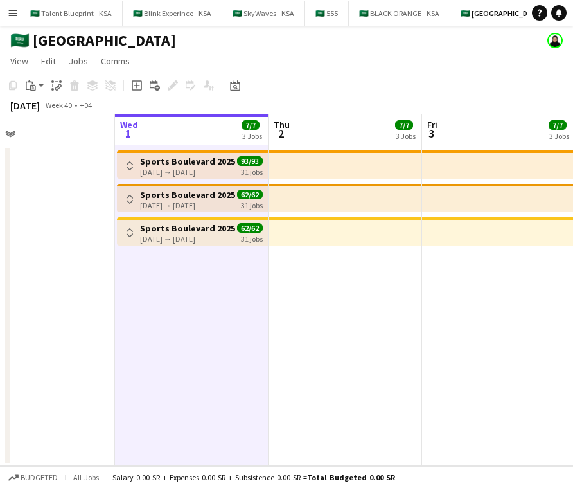
click at [128, 228] on app-icon "Toggle View" at bounding box center [129, 232] width 9 height 9
